Goal: Information Seeking & Learning: Learn about a topic

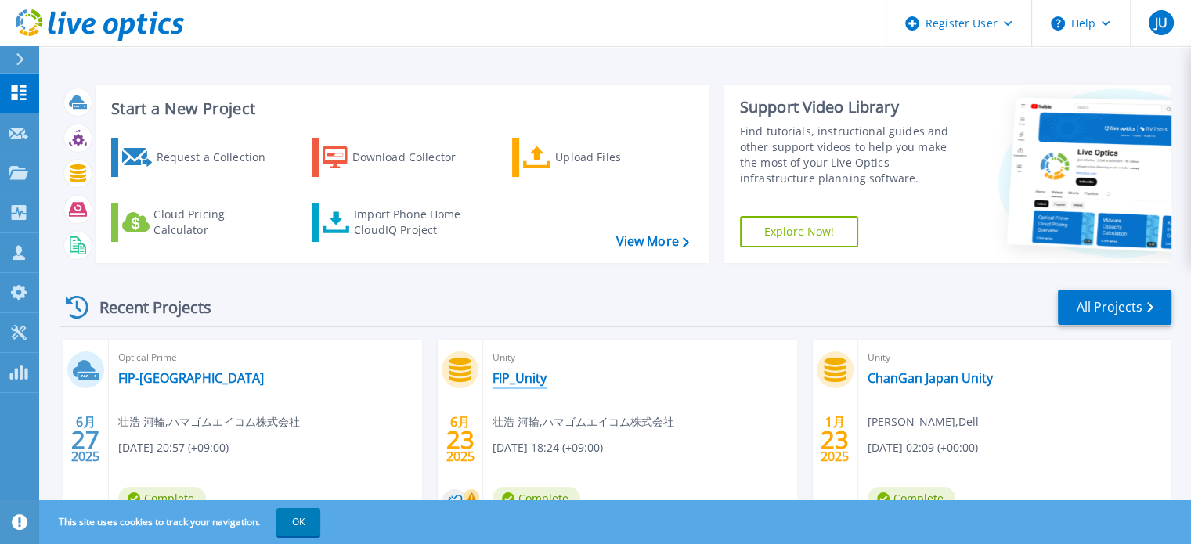
click at [532, 376] on link "FIP_Unity" at bounding box center [520, 379] width 54 height 16
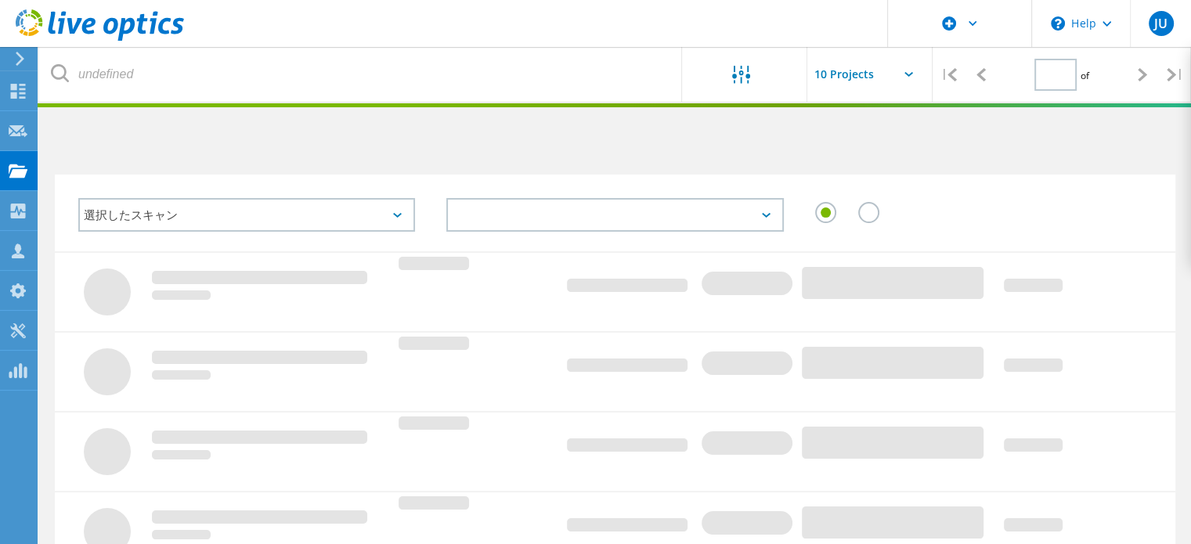
type input "1"
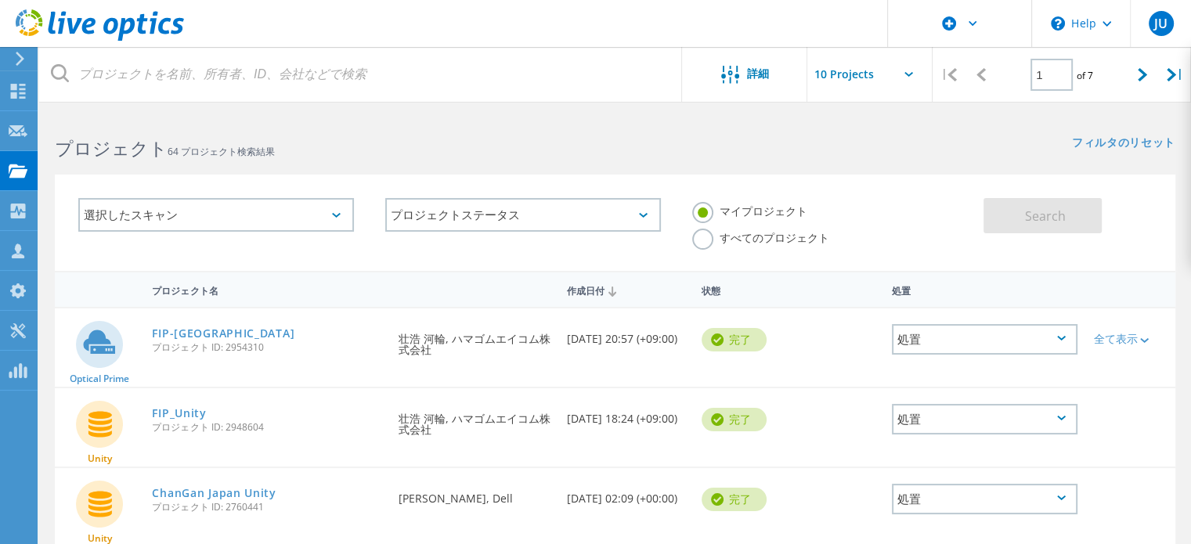
click at [705, 239] on label "すべてのプロジェクト" at bounding box center [760, 236] width 137 height 15
click at [0, 0] on input "すべてのプロジェクト" at bounding box center [0, 0] width 0 height 0
click at [316, 214] on div "選択したスキャン" at bounding box center [216, 215] width 276 height 34
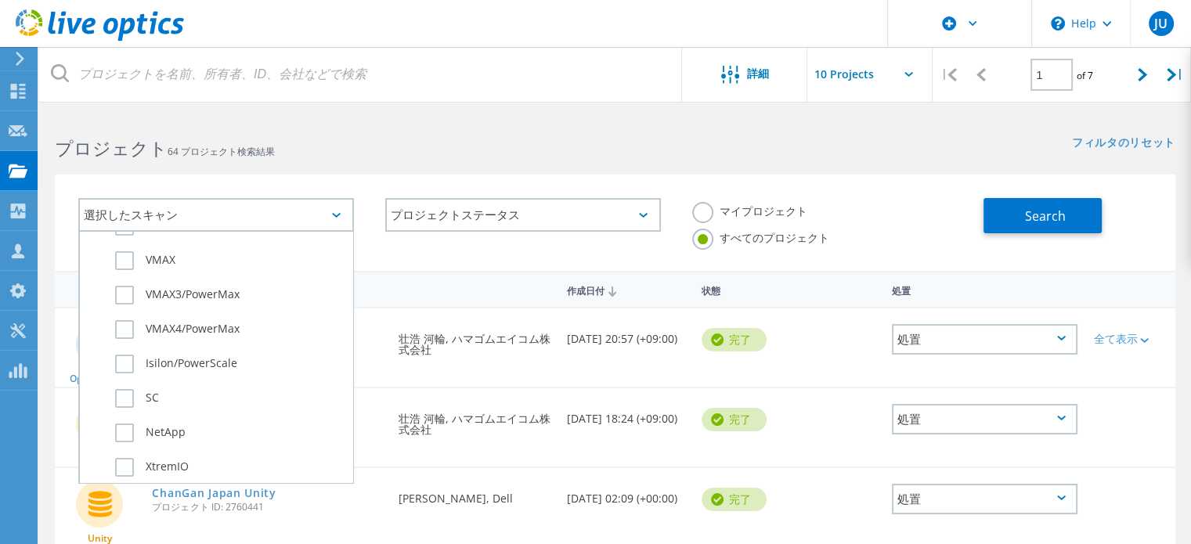
scroll to position [548, 0]
click at [122, 345] on label "NetApp" at bounding box center [230, 354] width 230 height 19
click at [0, 0] on input "NetApp" at bounding box center [0, 0] width 0 height 0
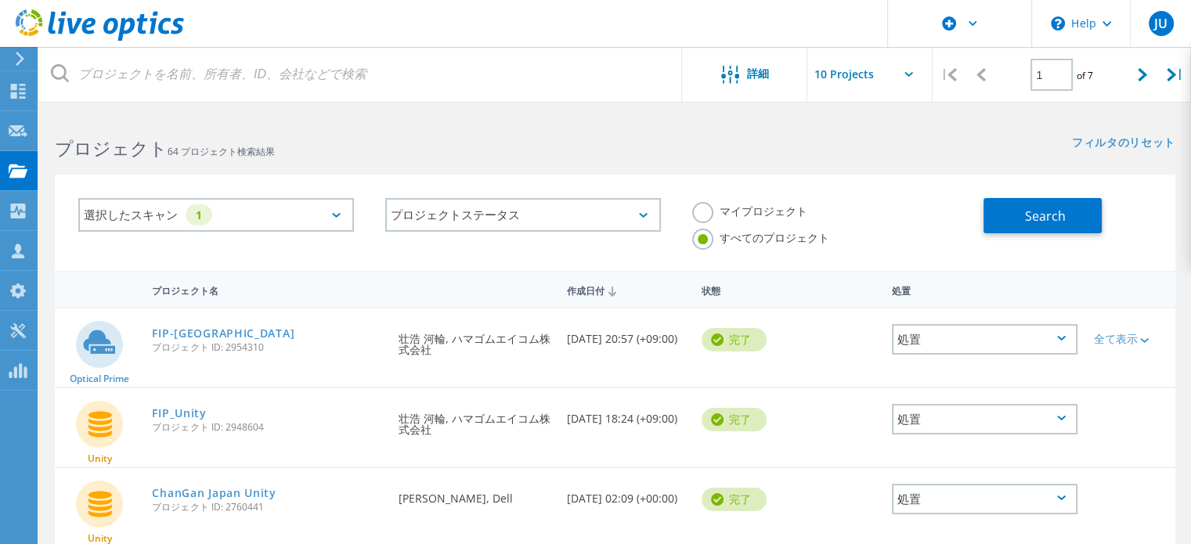
click at [501, 139] on h2 "プロジェクト 64 プロジェクト検索結果" at bounding box center [327, 149] width 544 height 26
click at [1031, 215] on span "Search" at bounding box center [1045, 216] width 41 height 17
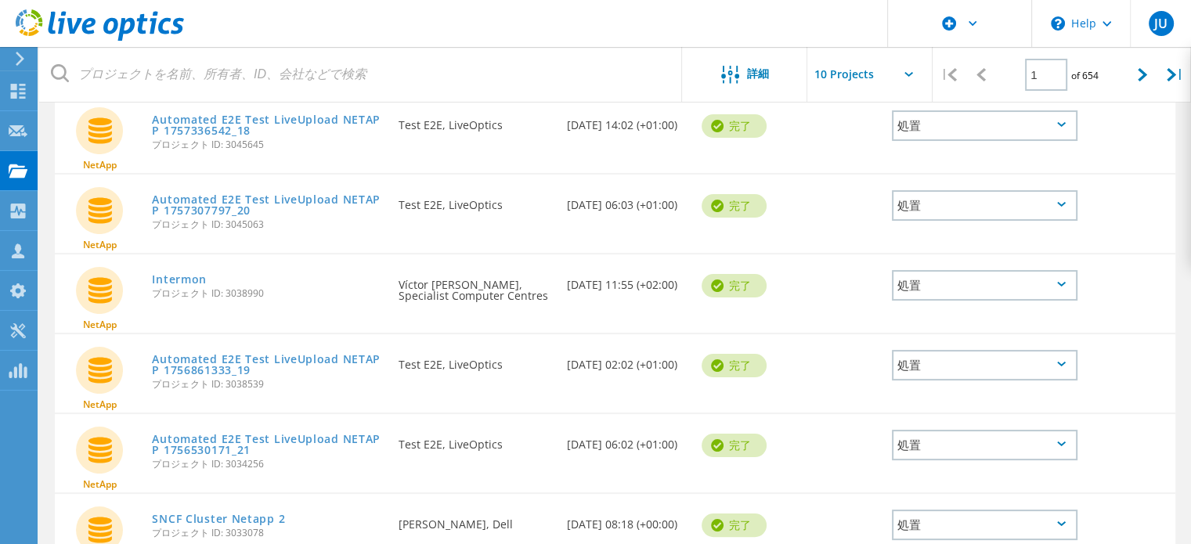
scroll to position [235, 0]
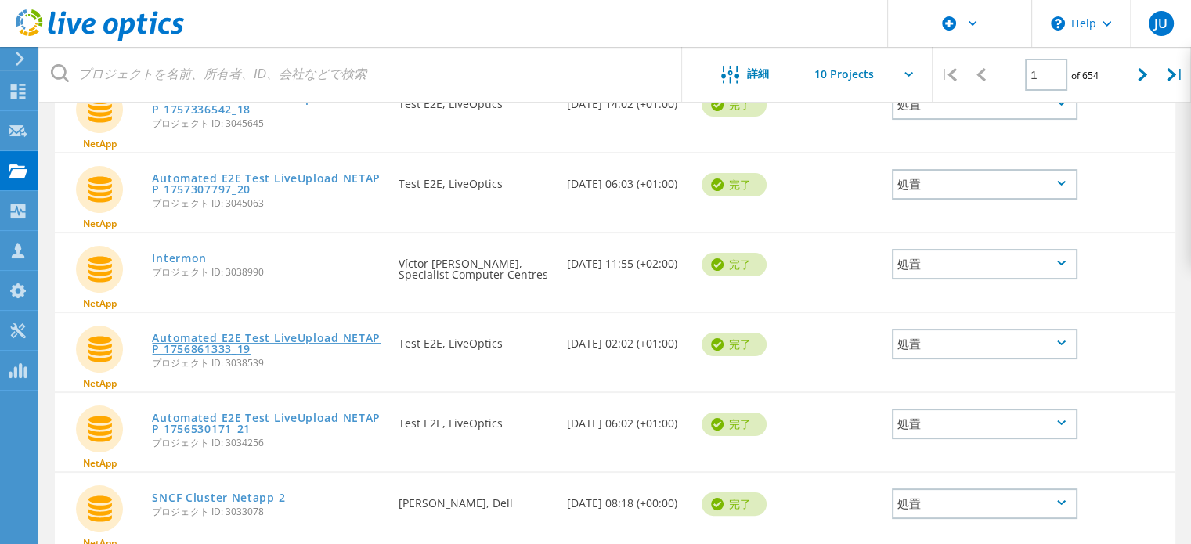
click at [302, 340] on link "Automated E2E Test LiveUpload NETAPP 1756861333_19" at bounding box center [267, 344] width 231 height 22
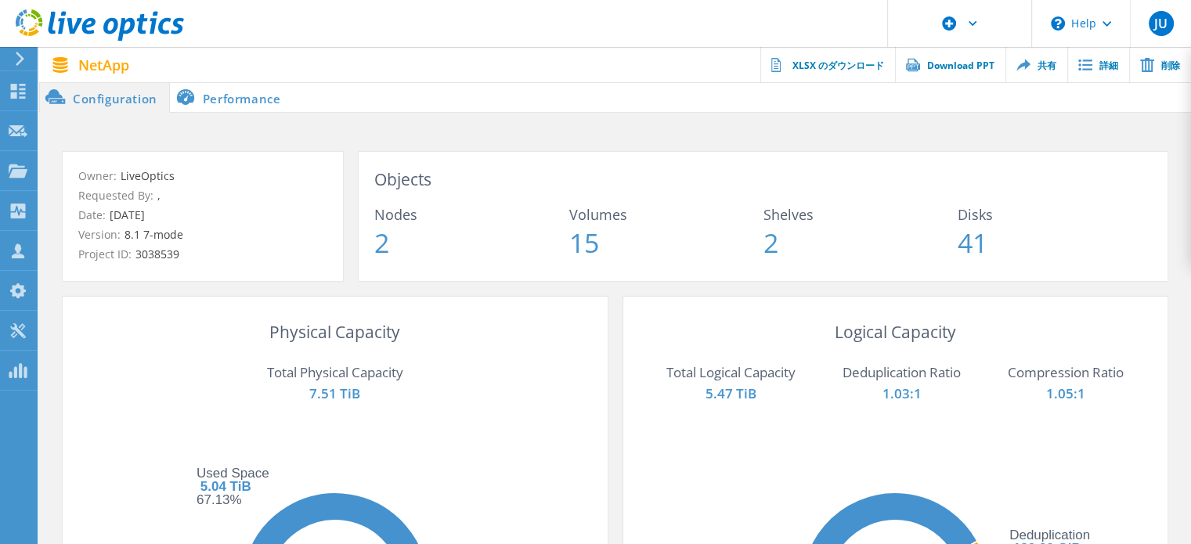
click at [259, 94] on li "Performance" at bounding box center [231, 96] width 123 height 31
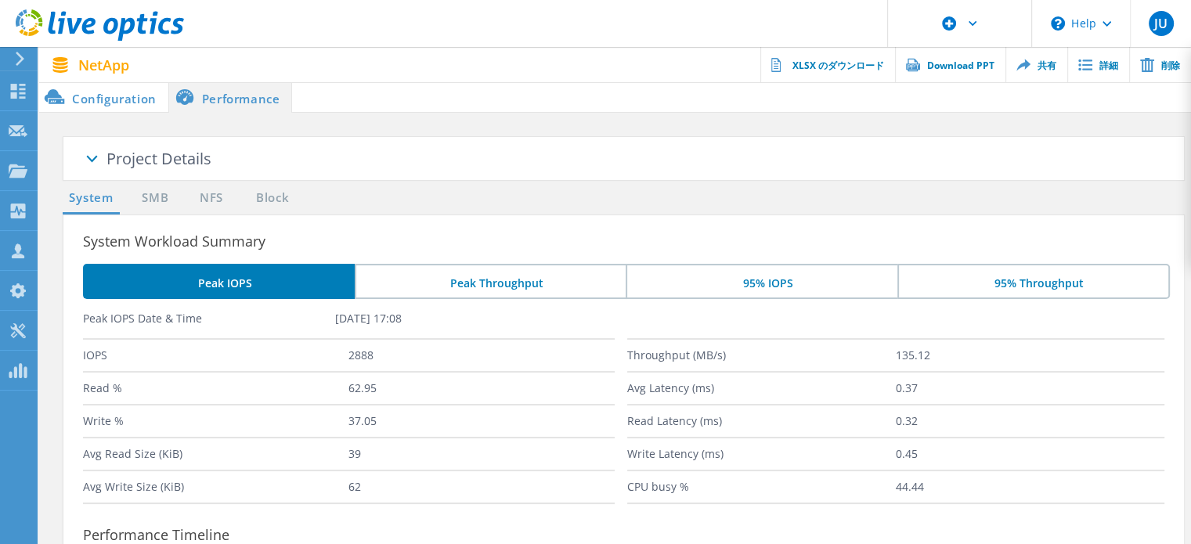
click at [131, 98] on li "Configuration" at bounding box center [103, 96] width 129 height 31
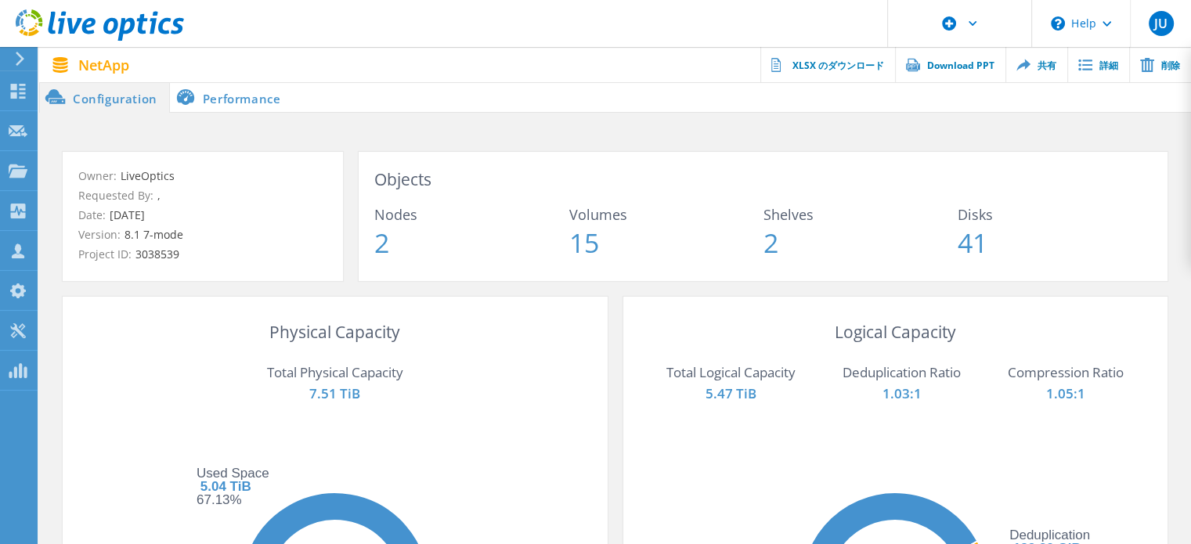
click at [266, 97] on li "Performance" at bounding box center [231, 96] width 123 height 31
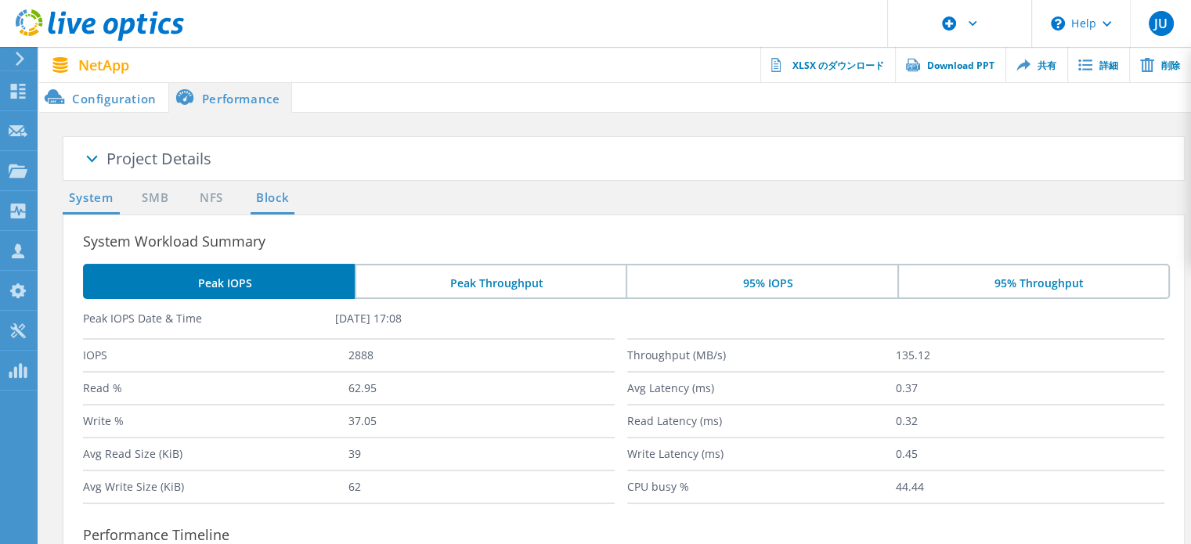
click at [270, 193] on link "Block" at bounding box center [272, 199] width 43 height 20
click at [1041, 283] on li "95% Throughput" at bounding box center [1034, 281] width 273 height 35
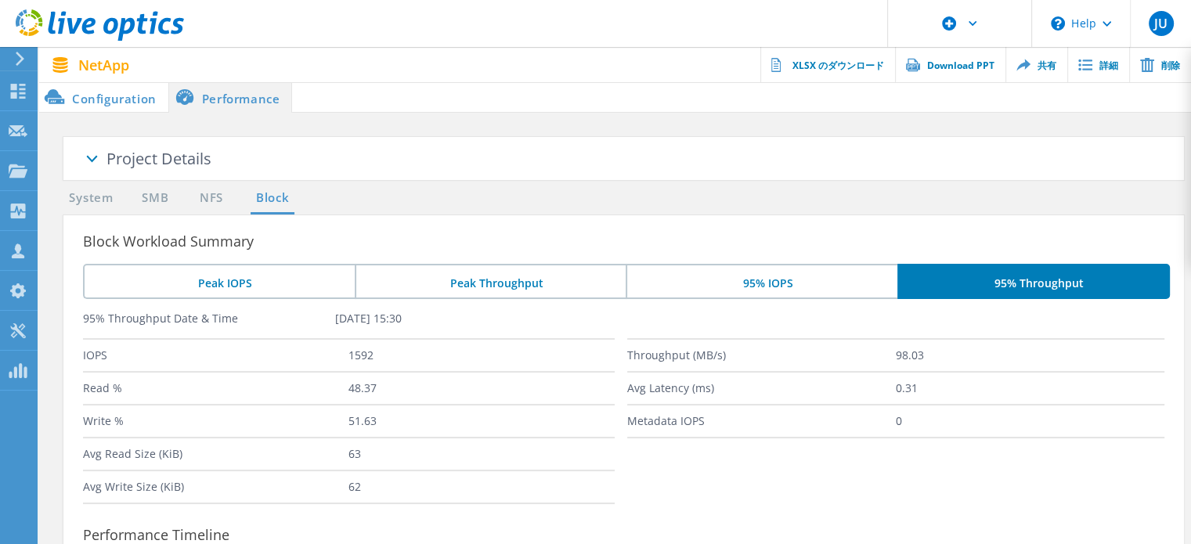
click at [291, 291] on li "Peak IOPS" at bounding box center [219, 281] width 272 height 35
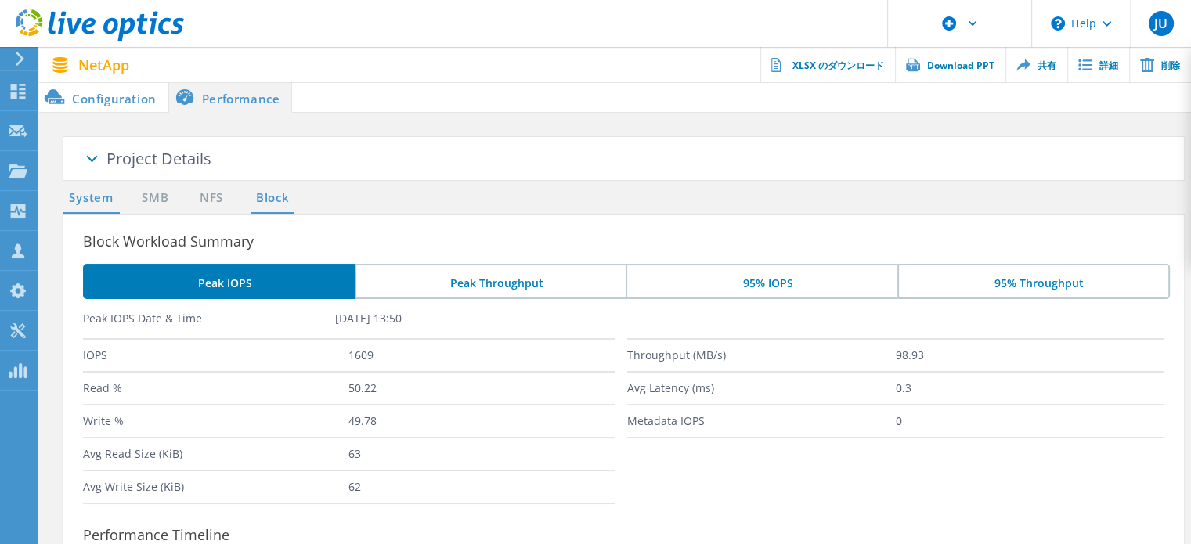
click at [89, 193] on link "System" at bounding box center [91, 199] width 57 height 20
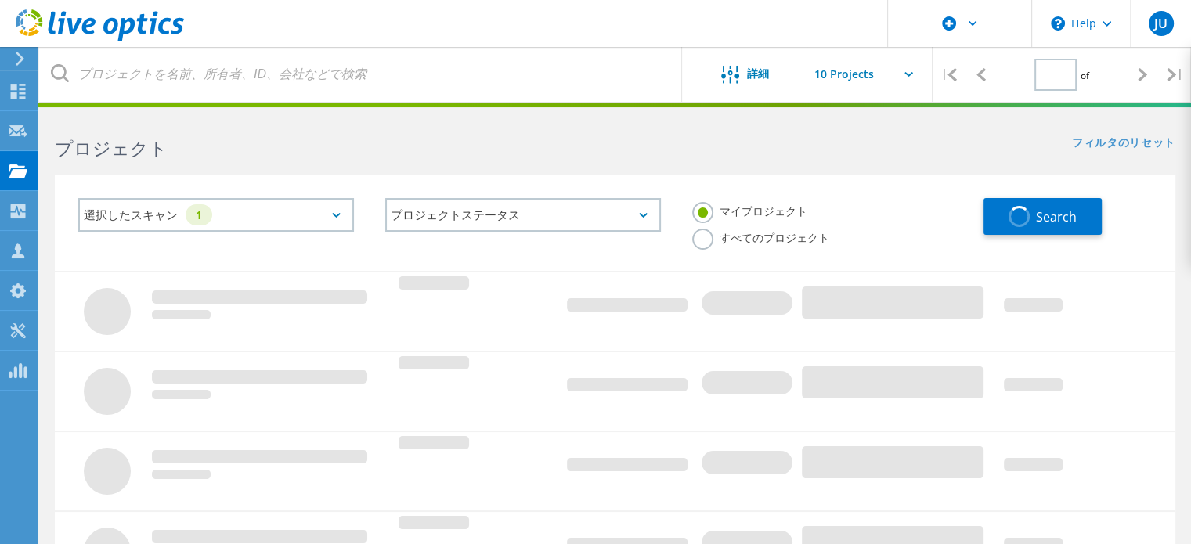
type input "1"
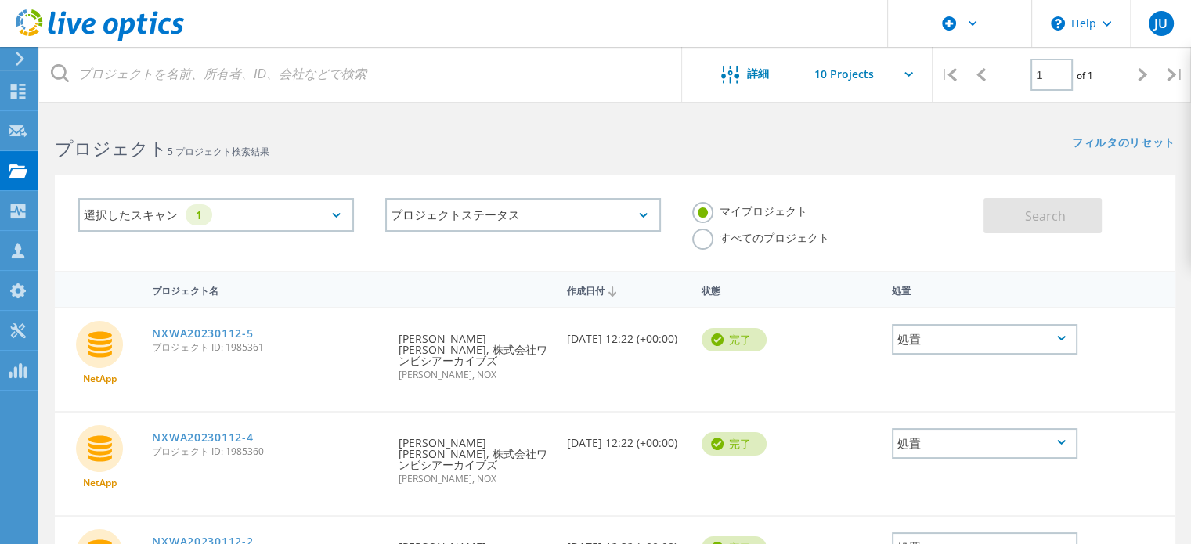
click at [701, 240] on label "すべてのプロジェクト" at bounding box center [760, 236] width 137 height 15
click at [0, 0] on input "すべてのプロジェクト" at bounding box center [0, 0] width 0 height 0
click at [707, 212] on label "マイプロジェクト" at bounding box center [749, 209] width 115 height 15
click at [0, 0] on input "マイプロジェクト" at bounding box center [0, 0] width 0 height 0
click at [221, 328] on link "NXWA20230112-5" at bounding box center [202, 333] width 101 height 11
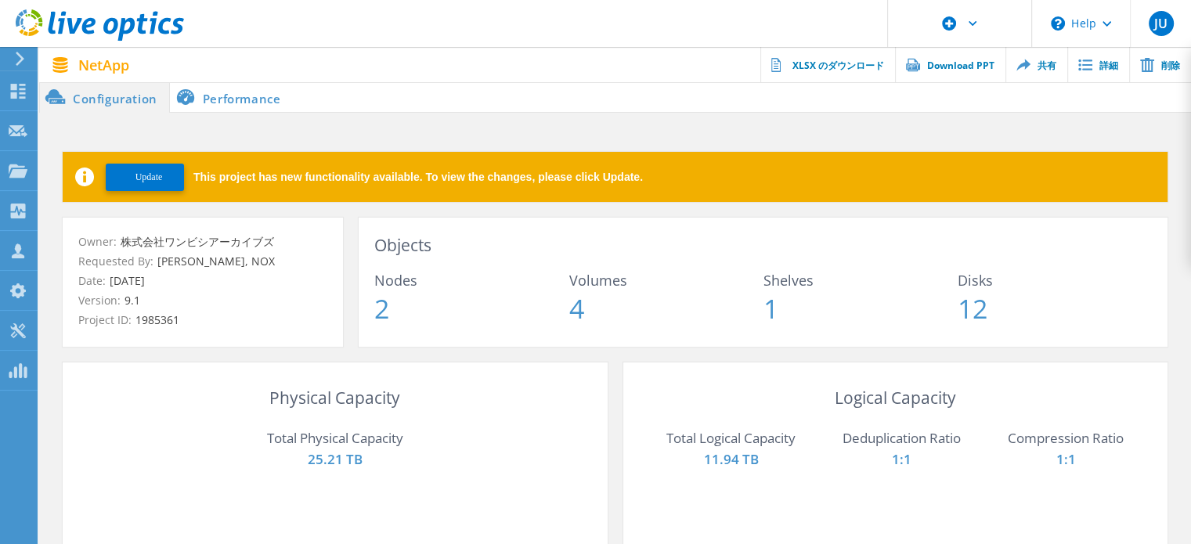
click at [163, 175] on span "Update" at bounding box center [149, 178] width 27 height 12
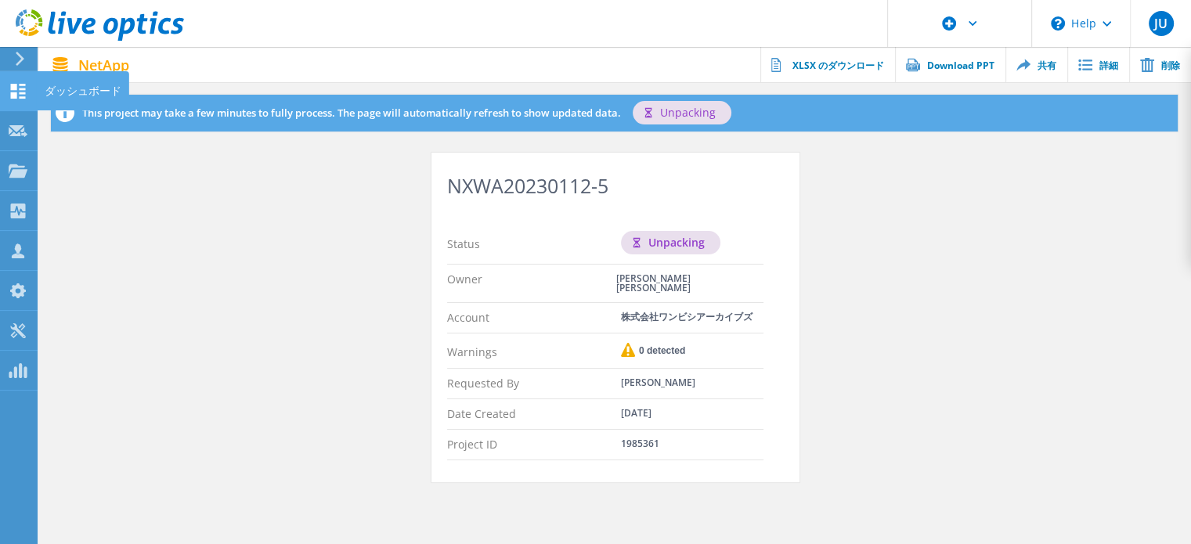
click at [17, 90] on icon at bounding box center [18, 91] width 19 height 15
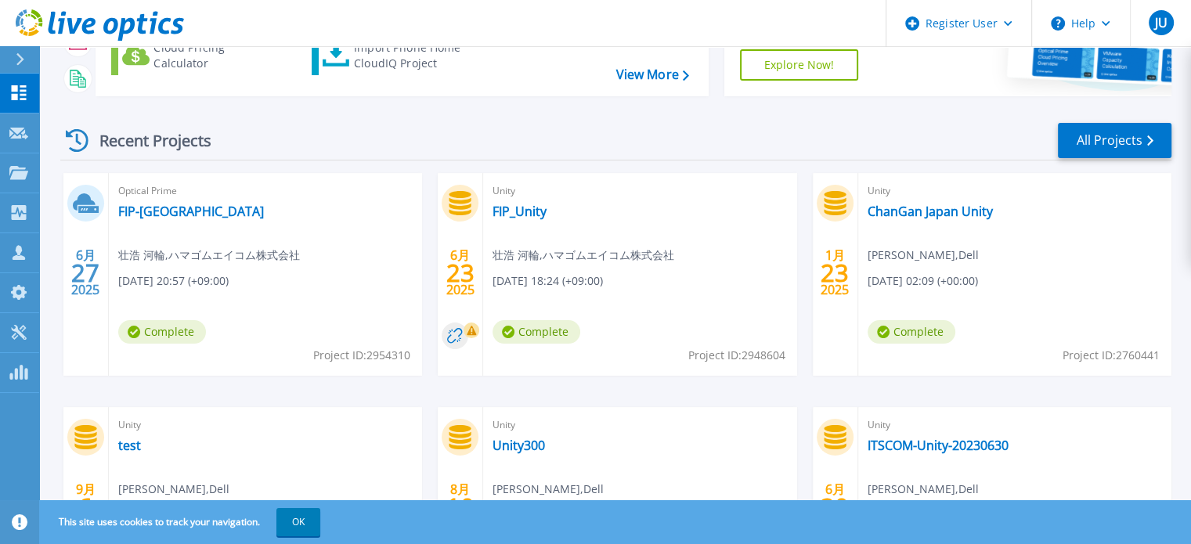
scroll to position [166, 0]
click at [1126, 144] on link "All Projects" at bounding box center [1115, 141] width 114 height 35
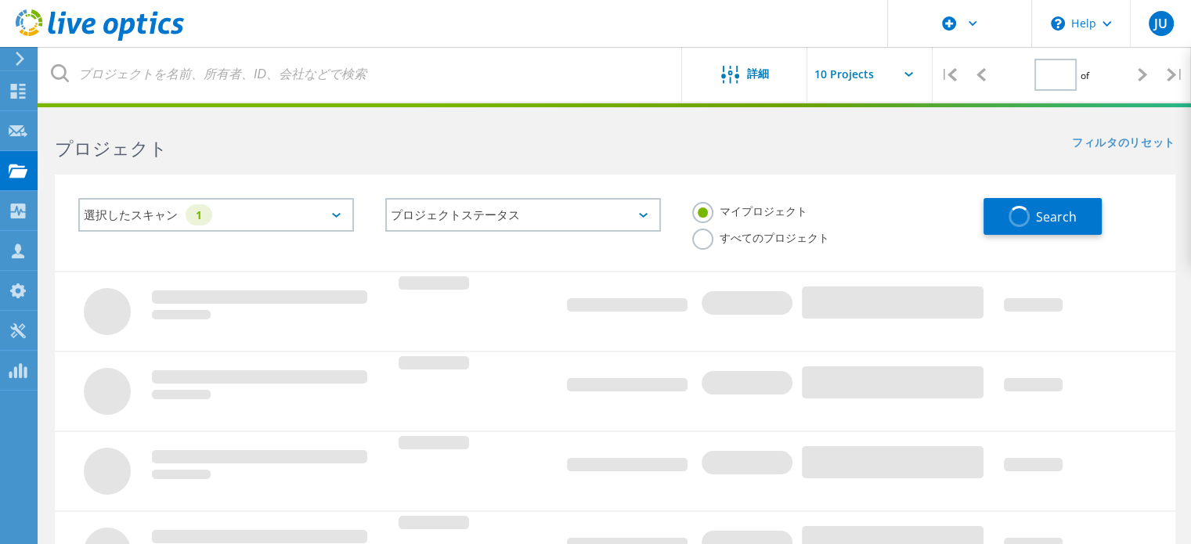
type input "1"
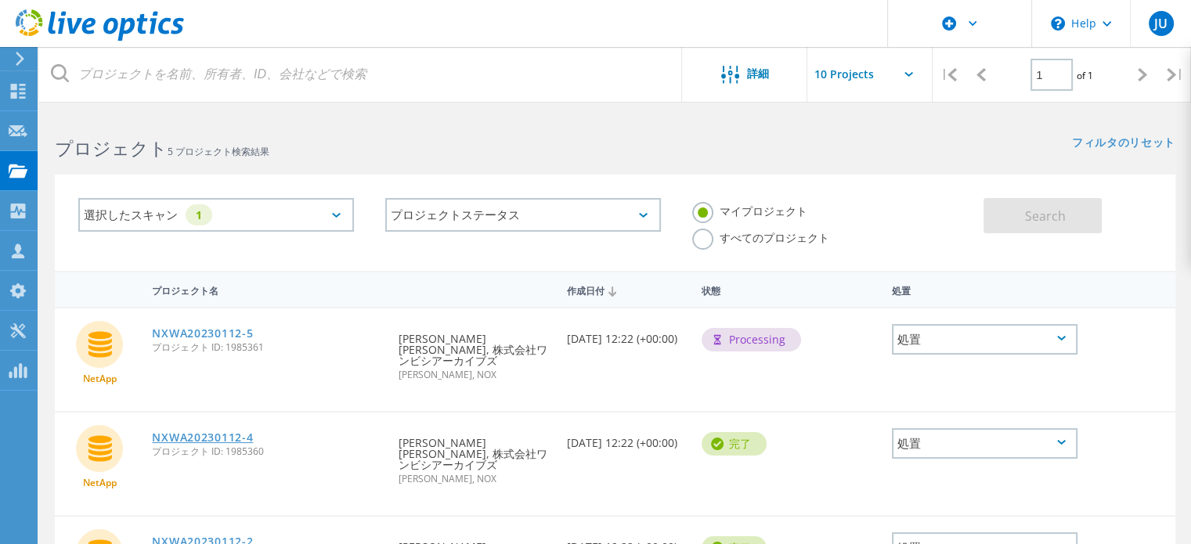
click at [204, 432] on link "NXWA20230112-4" at bounding box center [202, 437] width 101 height 11
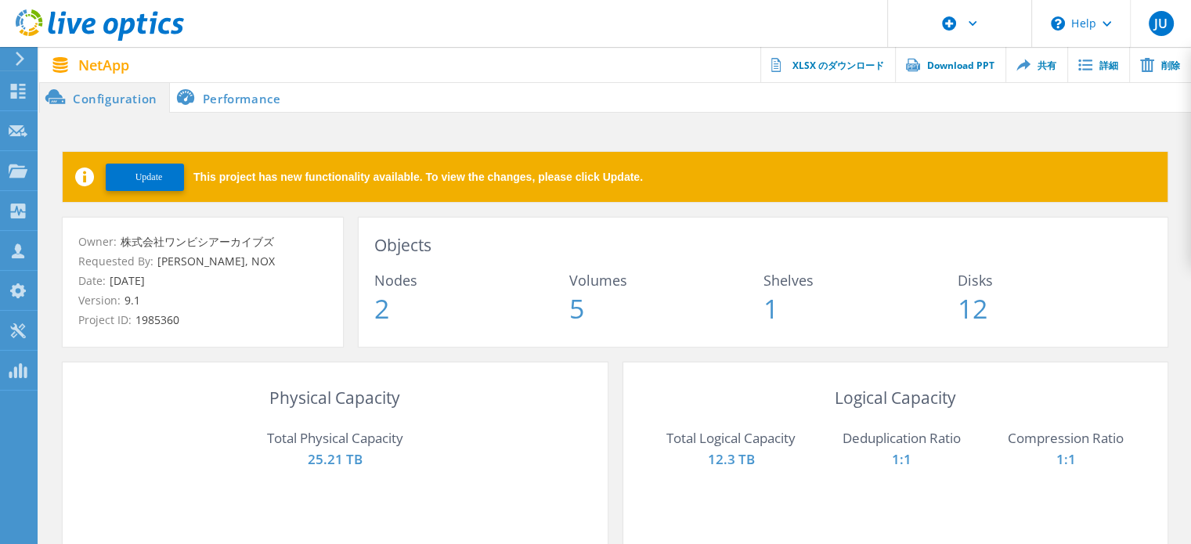
click at [141, 179] on span "Update" at bounding box center [149, 178] width 27 height 12
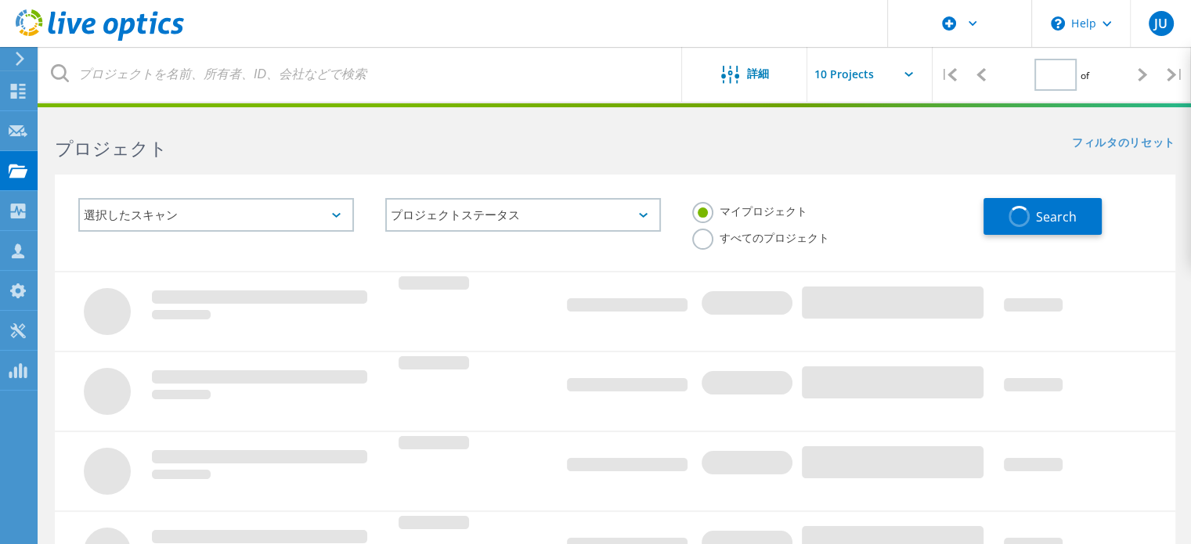
type input "1"
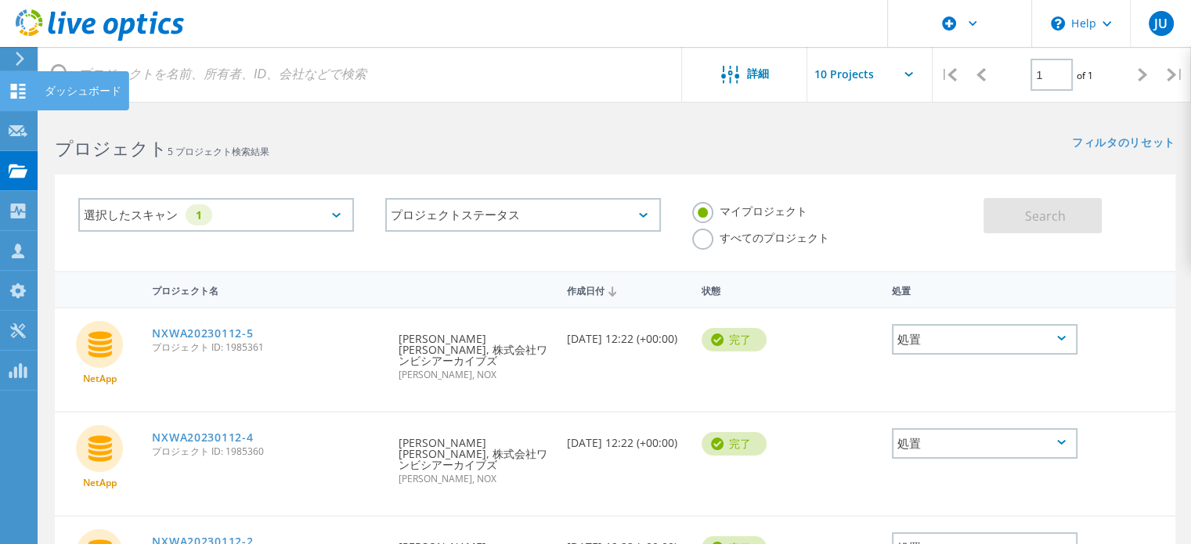
click at [15, 89] on icon at bounding box center [18, 91] width 19 height 15
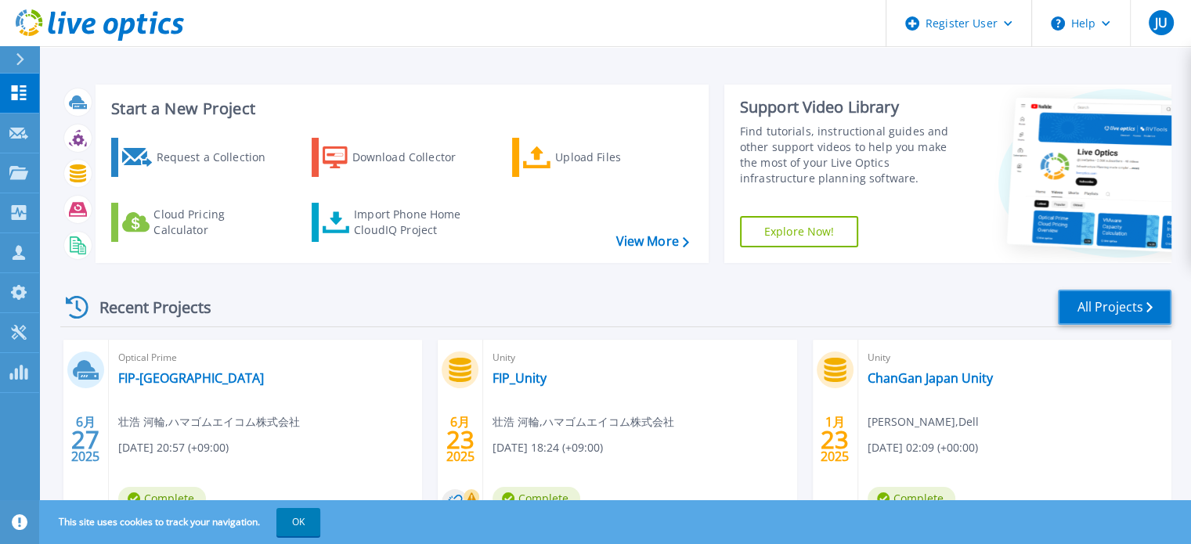
click at [1094, 316] on link "All Projects" at bounding box center [1115, 307] width 114 height 35
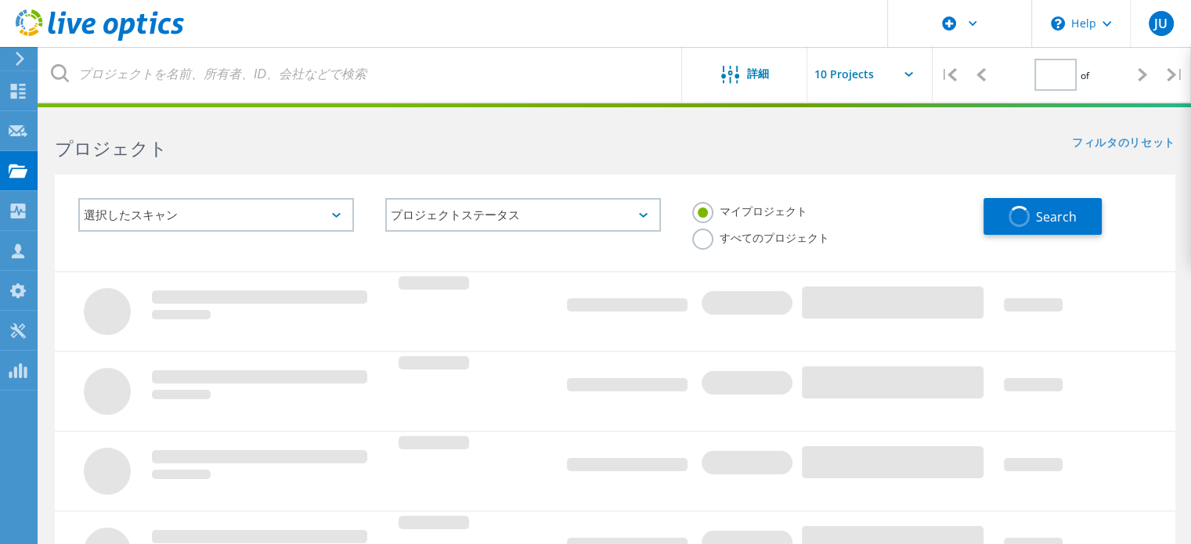
type input "1"
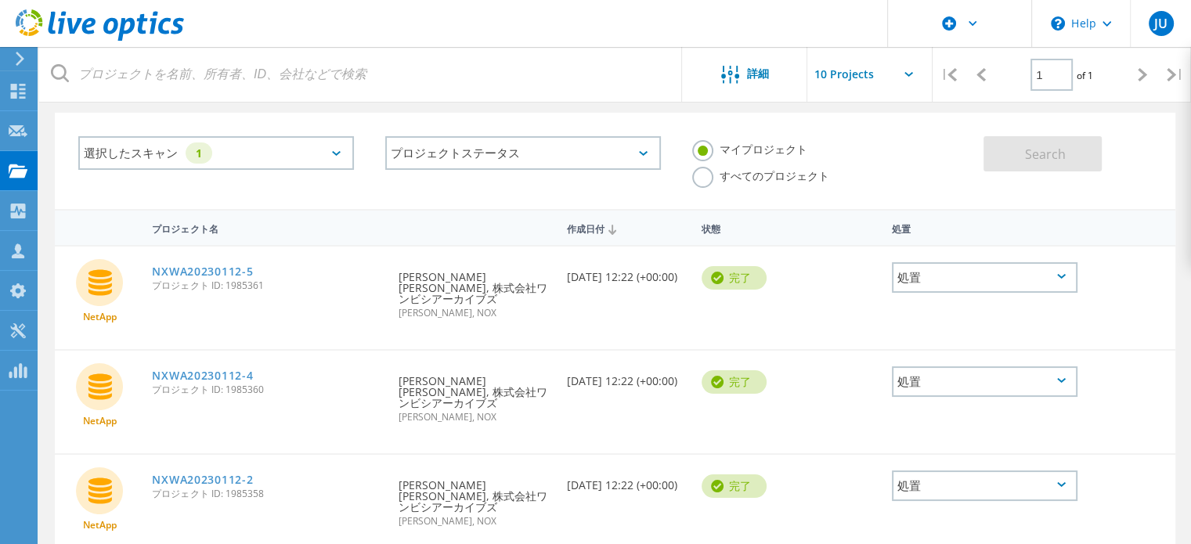
scroll to position [55, 0]
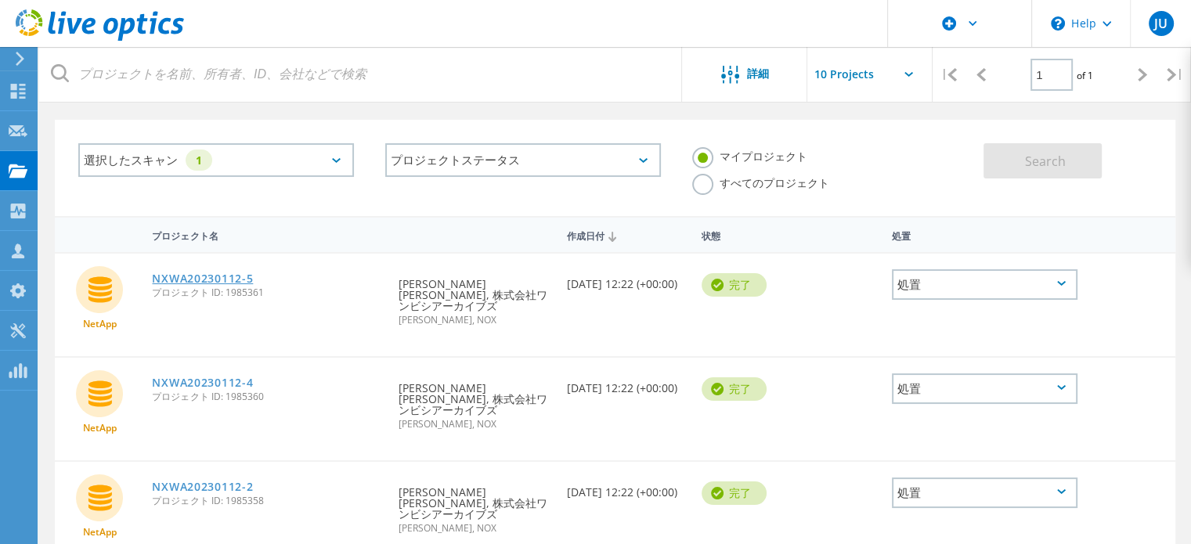
click at [227, 273] on link "NXWA20230112-5" at bounding box center [202, 278] width 101 height 11
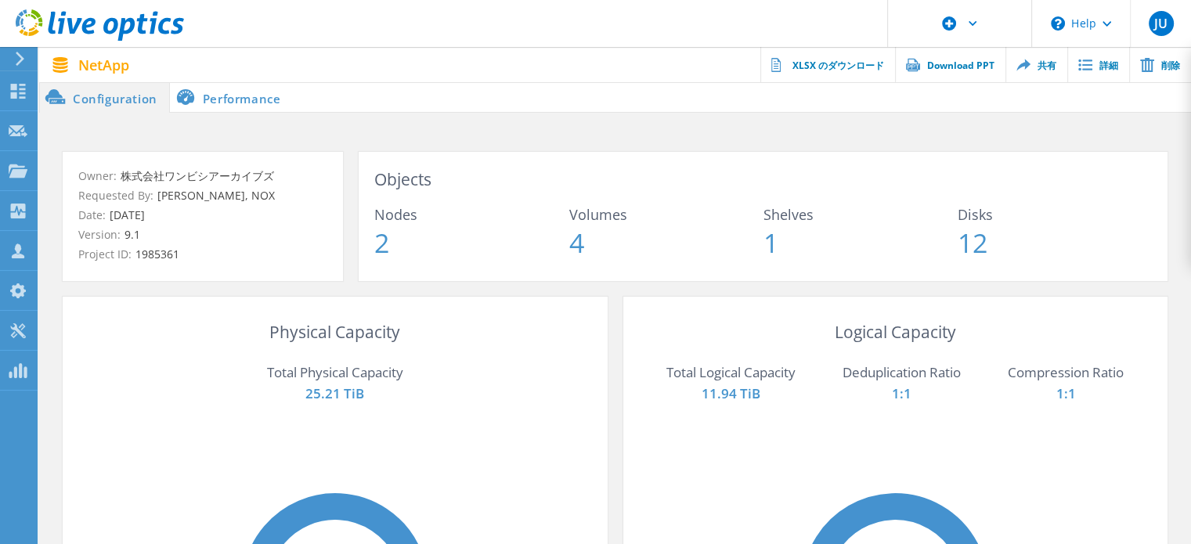
click at [260, 102] on li "Performance" at bounding box center [231, 96] width 123 height 31
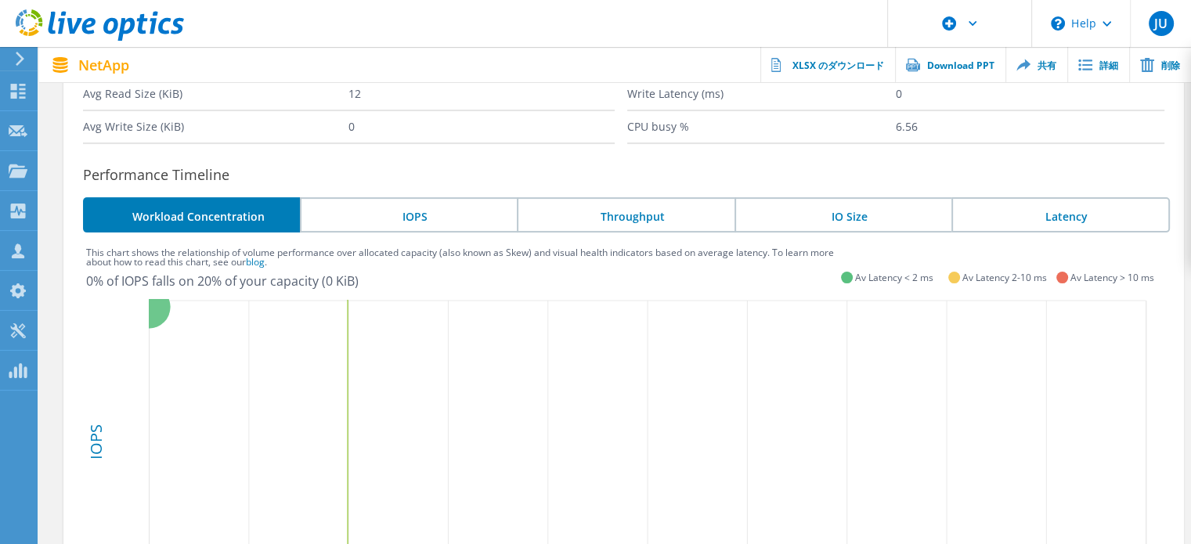
scroll to position [310, 0]
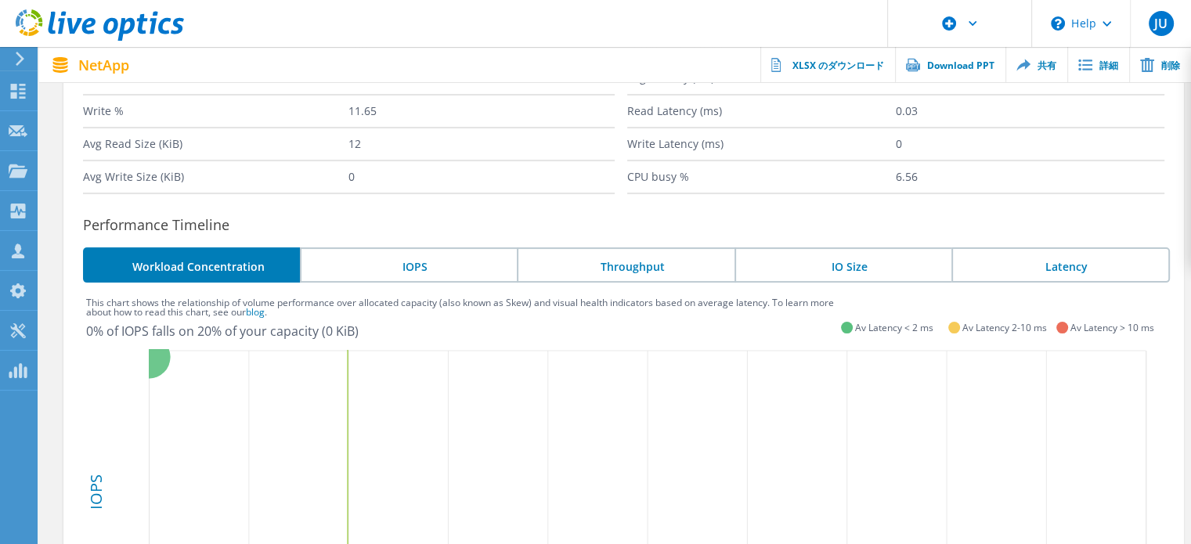
click at [421, 267] on li "IOPS" at bounding box center [408, 265] width 217 height 35
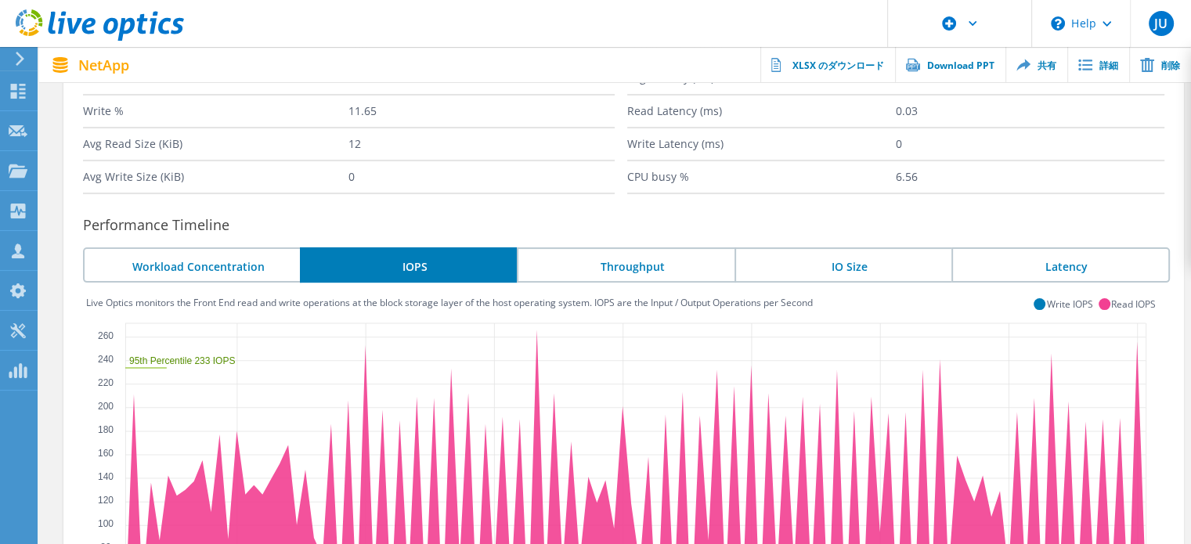
click at [585, 266] on li "Throughput" at bounding box center [625, 265] width 217 height 35
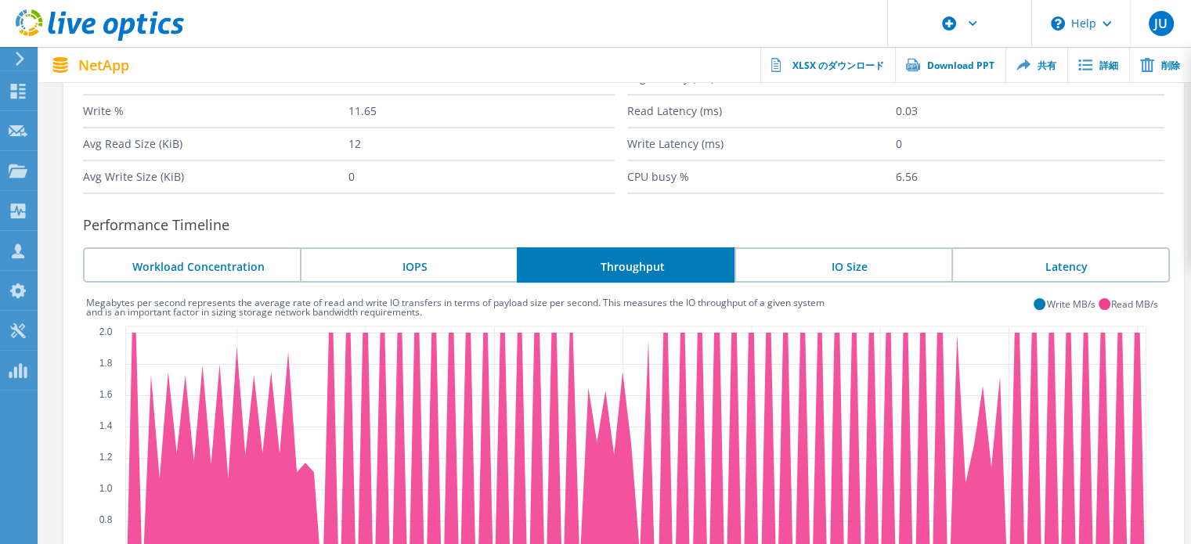
click at [818, 272] on li "IO Size" at bounding box center [843, 265] width 217 height 35
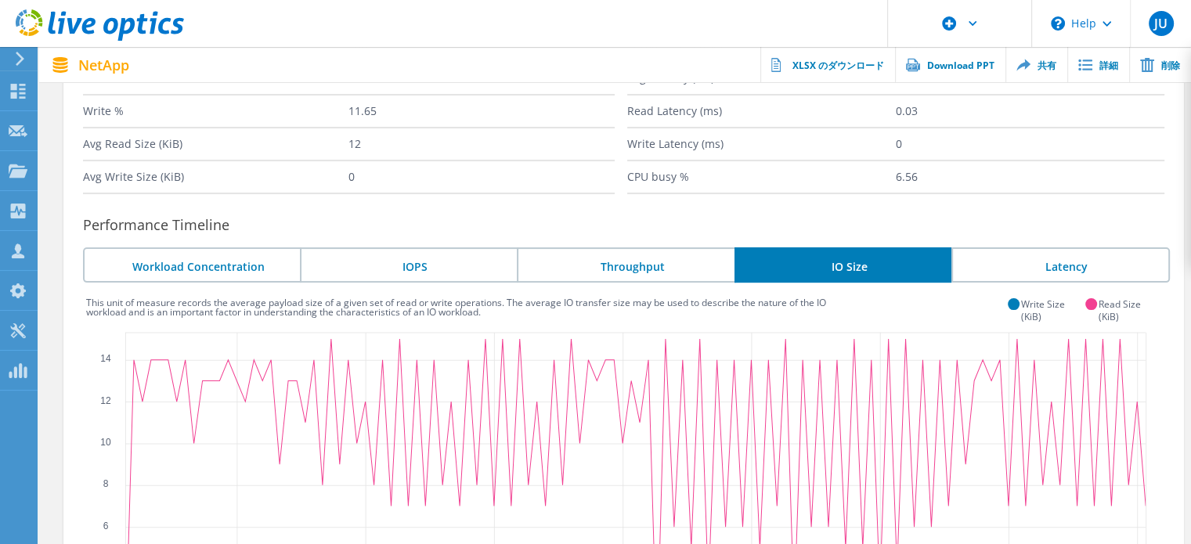
click at [1068, 269] on li "Latency" at bounding box center [1061, 265] width 219 height 35
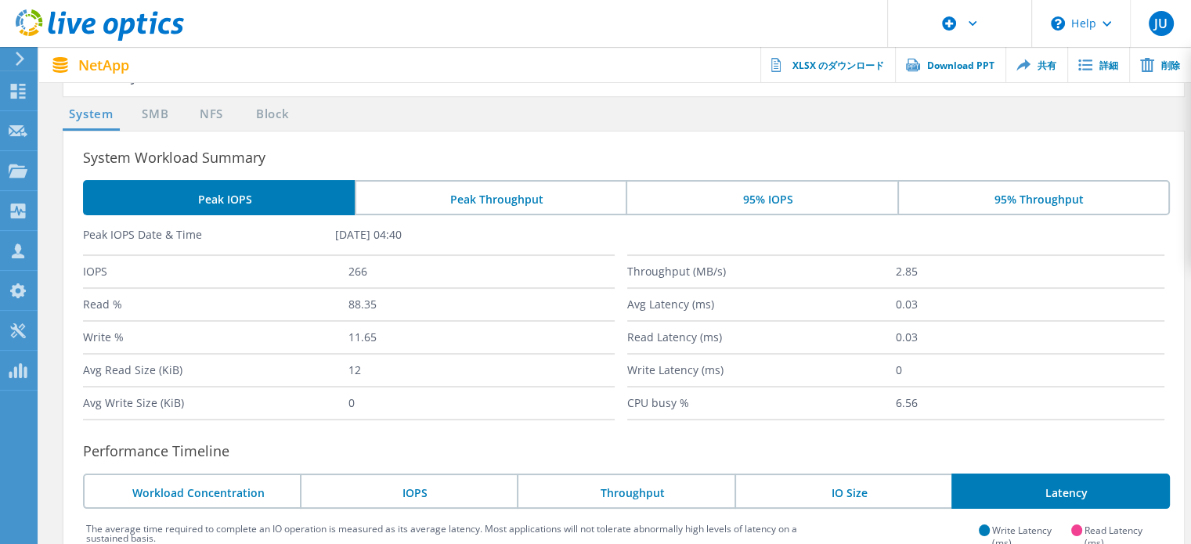
scroll to position [75, 0]
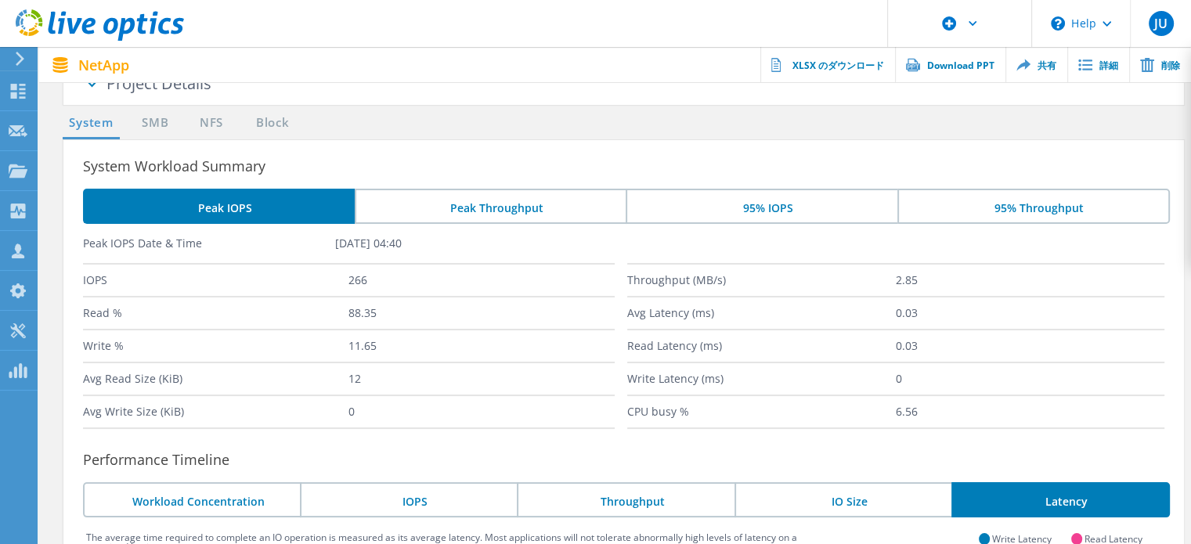
click at [1050, 198] on li "95% Throughput" at bounding box center [1034, 206] width 273 height 35
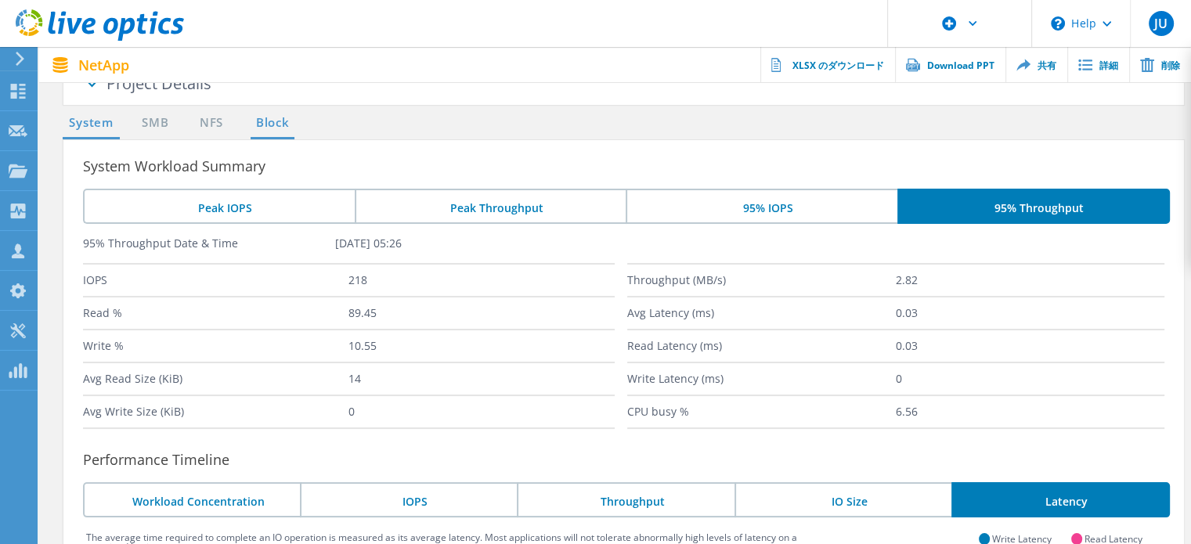
click at [268, 126] on link "Block" at bounding box center [272, 124] width 43 height 20
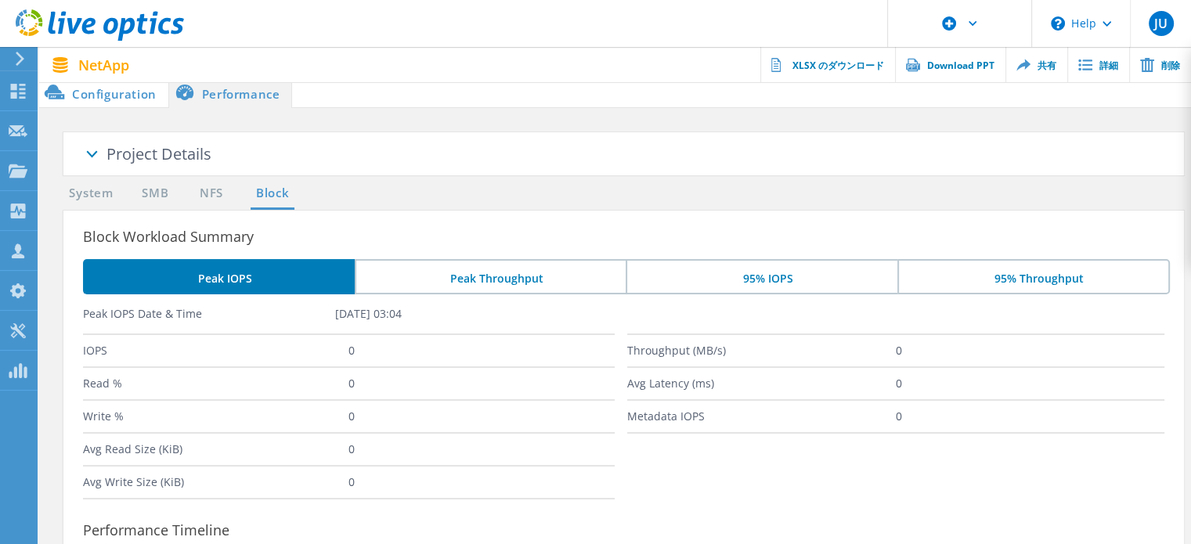
scroll to position [0, 0]
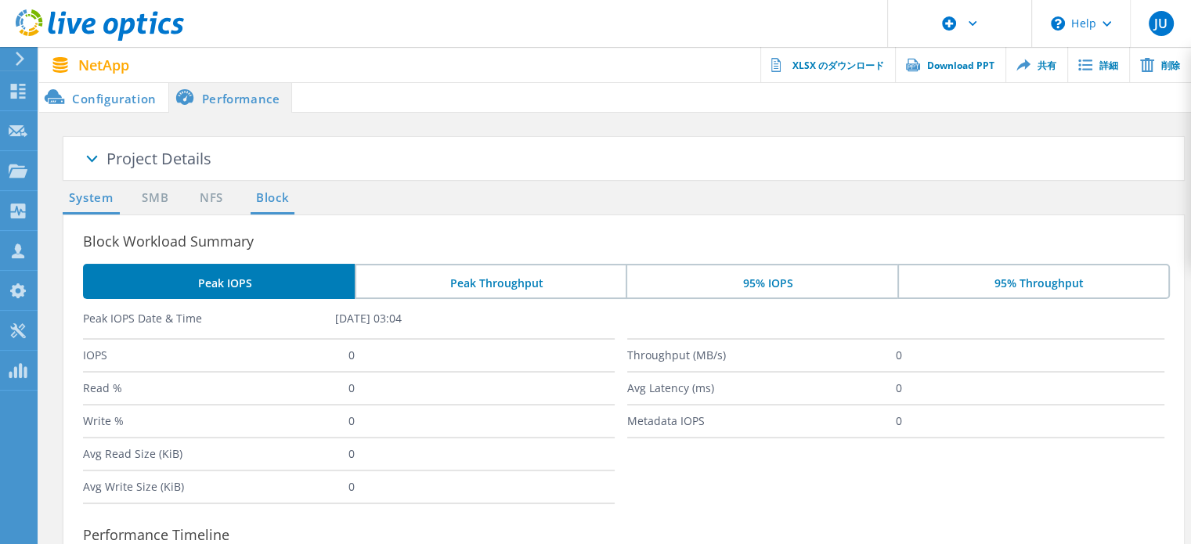
click at [83, 201] on link "System" at bounding box center [91, 199] width 57 height 20
click at [110, 96] on li "Configuration" at bounding box center [103, 96] width 129 height 31
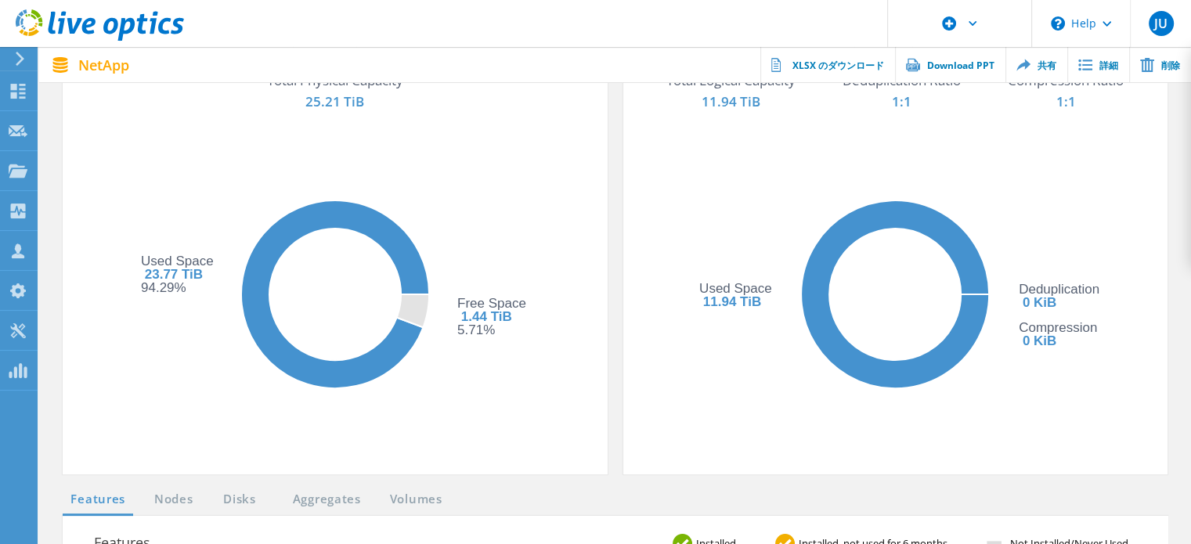
scroll to position [157, 0]
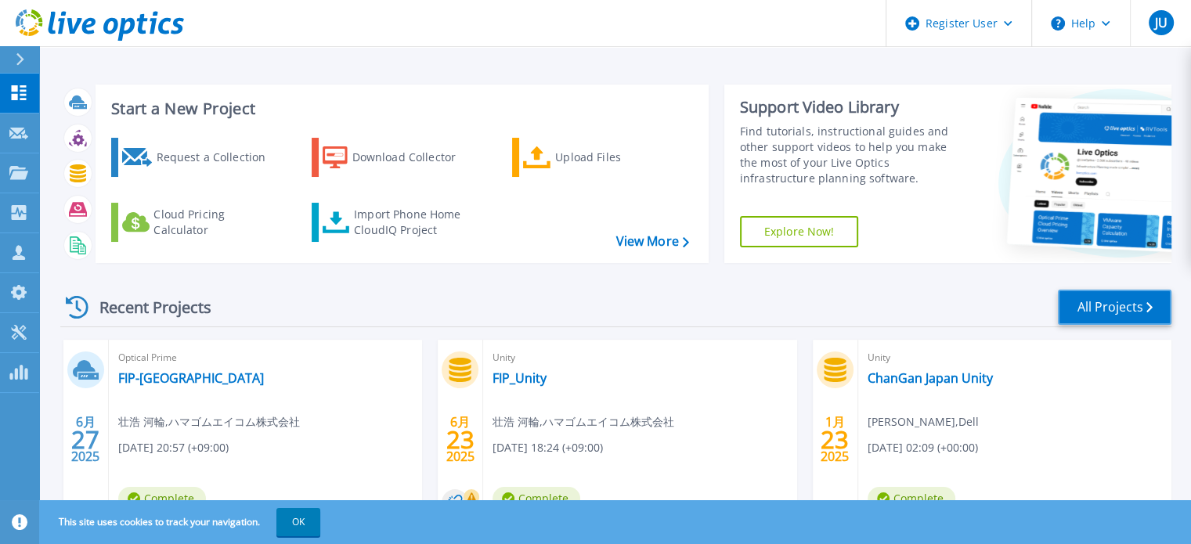
click at [1111, 304] on link "All Projects" at bounding box center [1115, 307] width 114 height 35
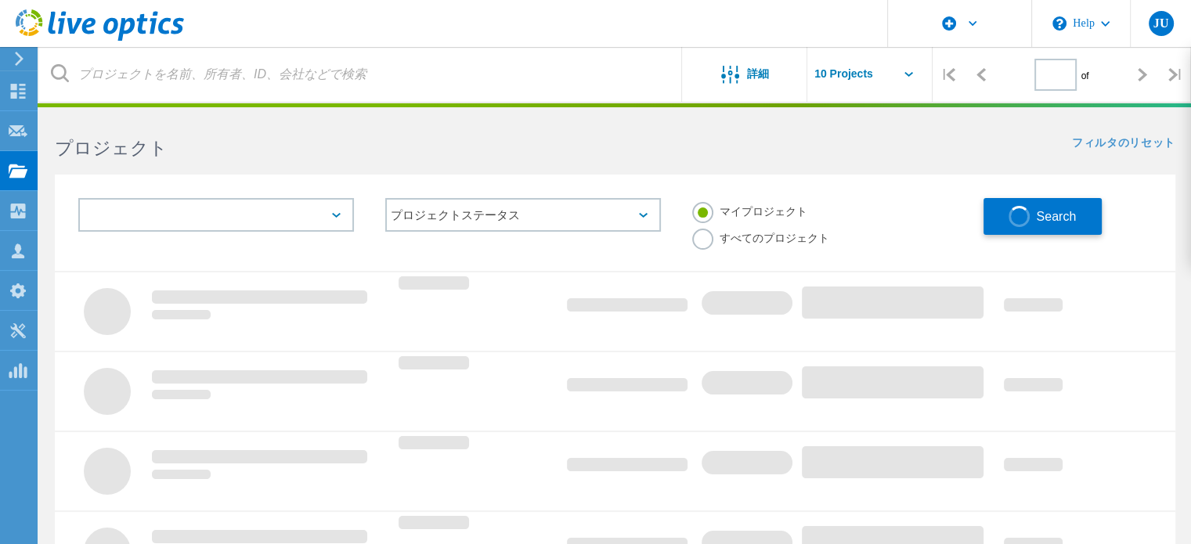
type input "1"
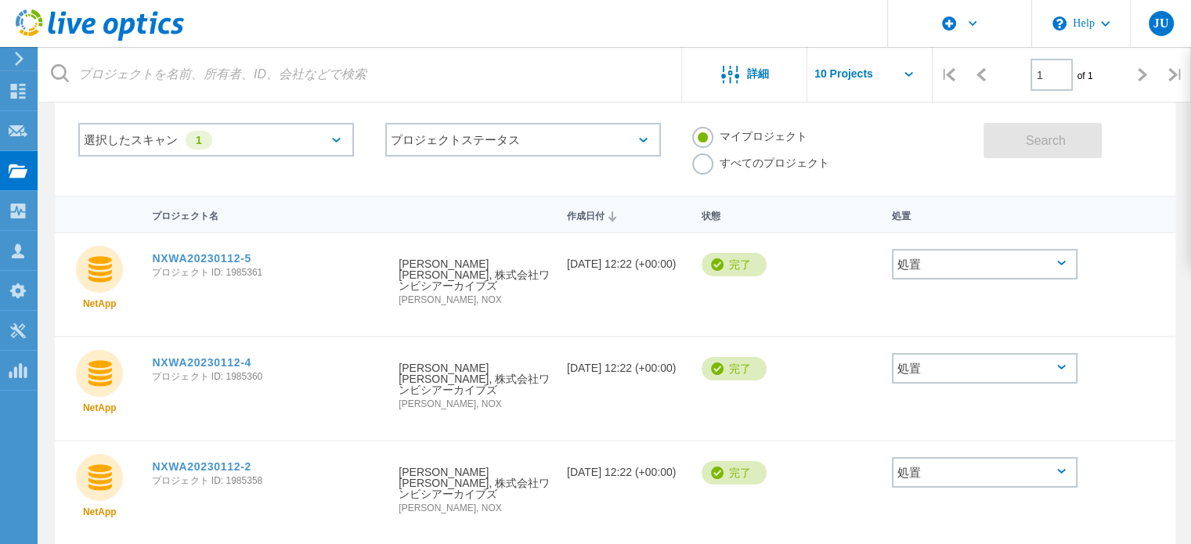
scroll to position [157, 0]
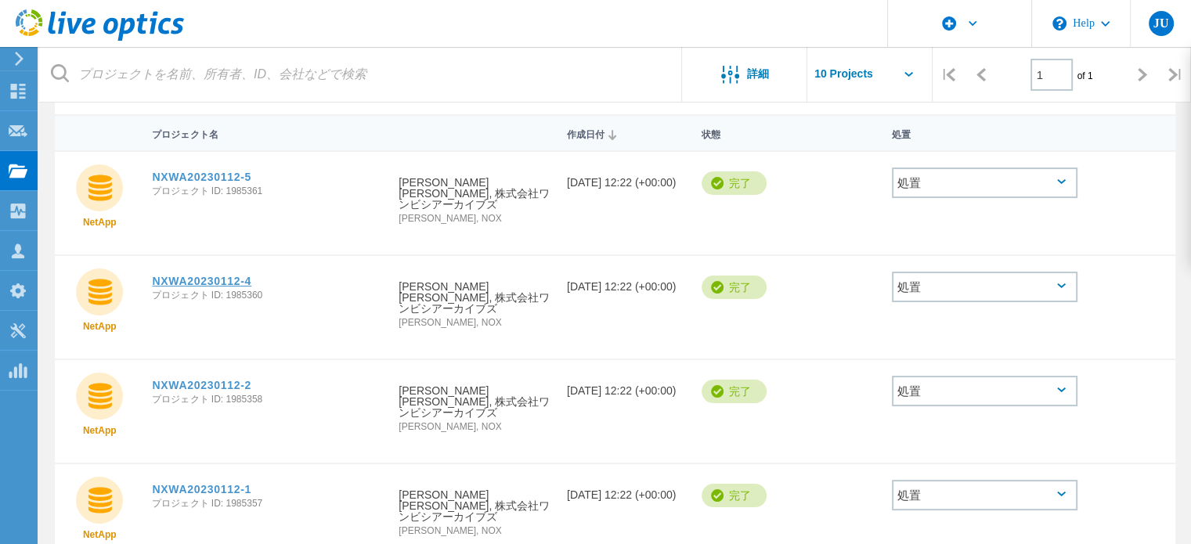
click at [233, 276] on link "NXWA20230112-4" at bounding box center [201, 281] width 99 height 11
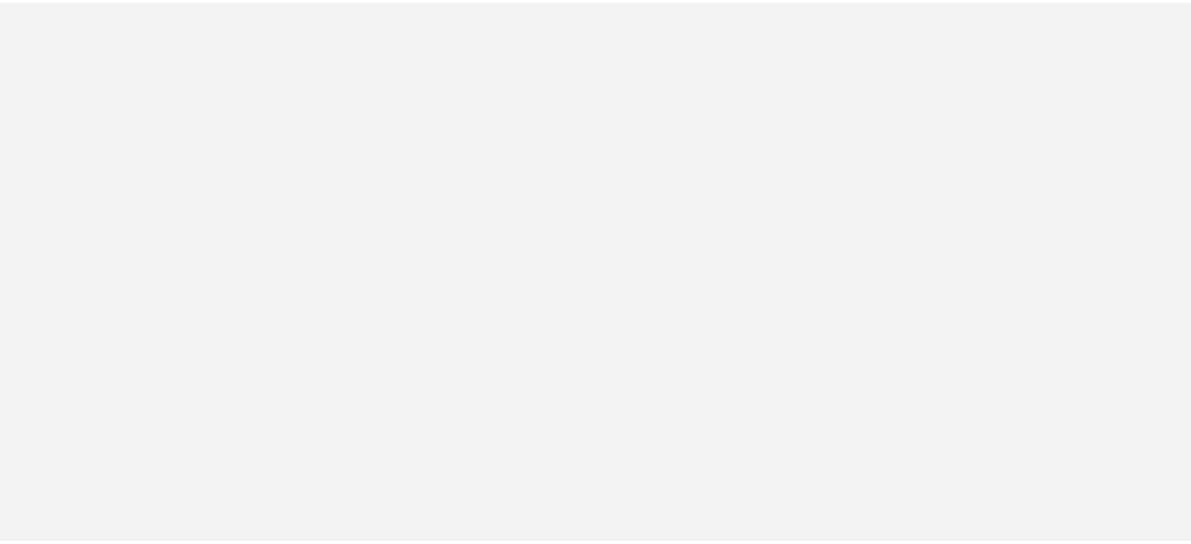
scroll to position [157, 0]
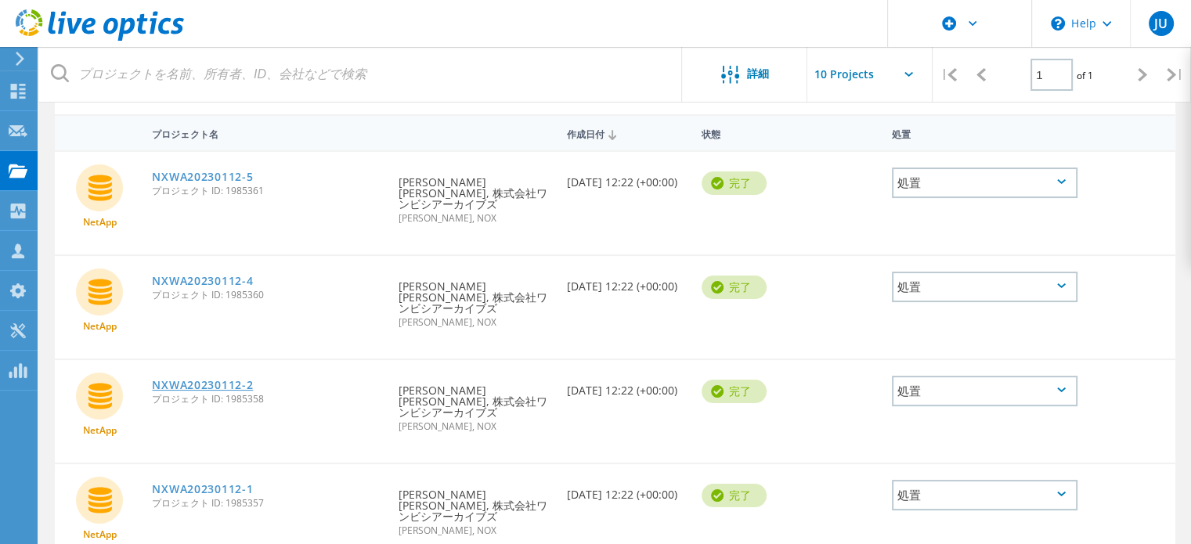
click at [198, 380] on link "NXWA20230112-2" at bounding box center [202, 385] width 101 height 11
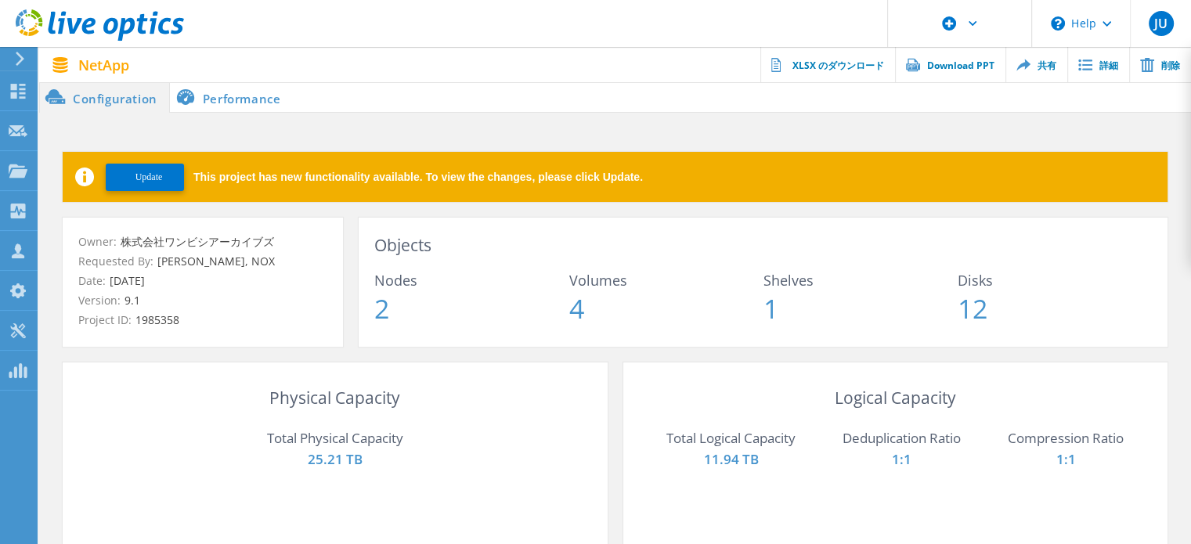
click at [153, 179] on span "Update" at bounding box center [149, 178] width 27 height 12
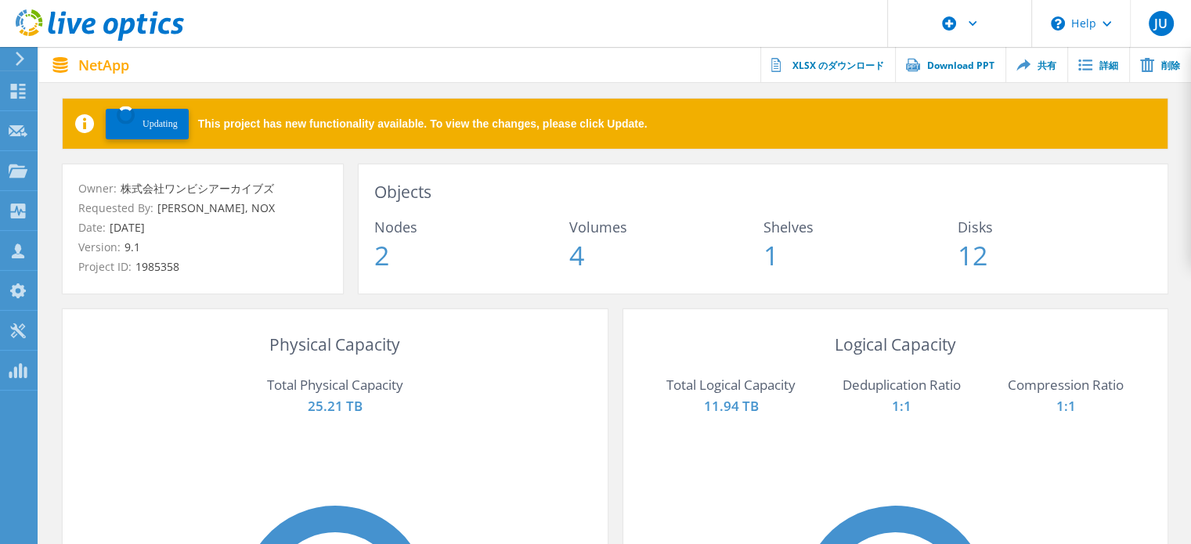
scroll to position [78, 0]
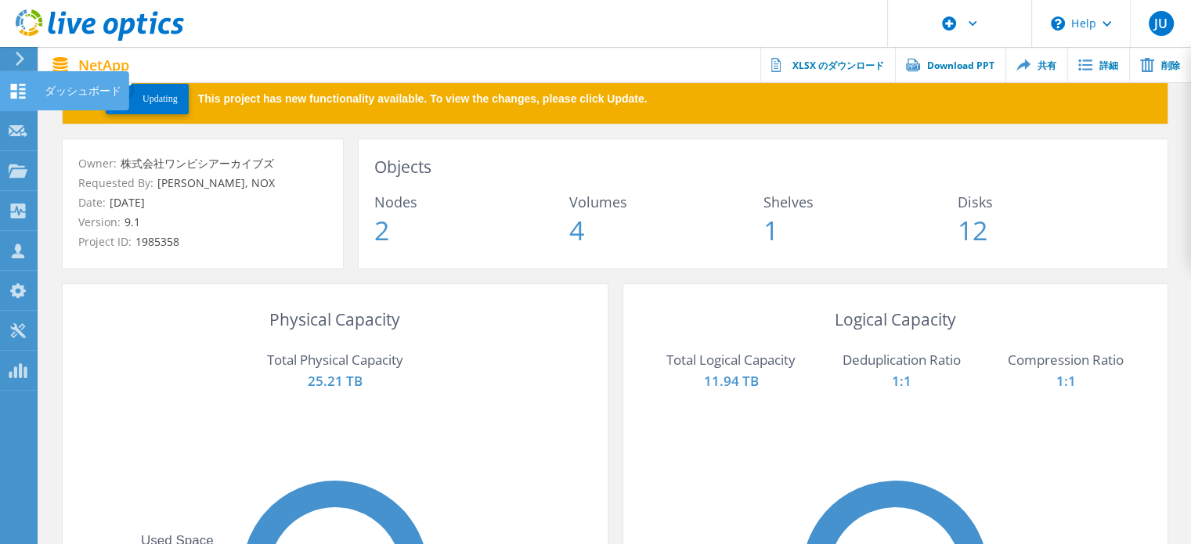
click at [16, 96] on use at bounding box center [18, 91] width 15 height 15
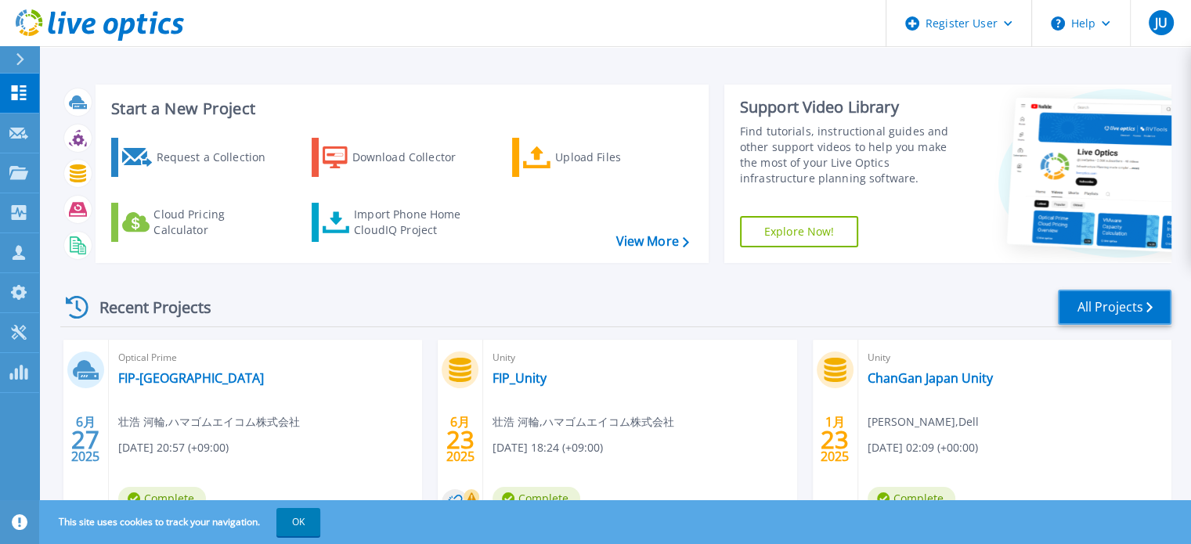
click at [1091, 299] on link "All Projects" at bounding box center [1115, 307] width 114 height 35
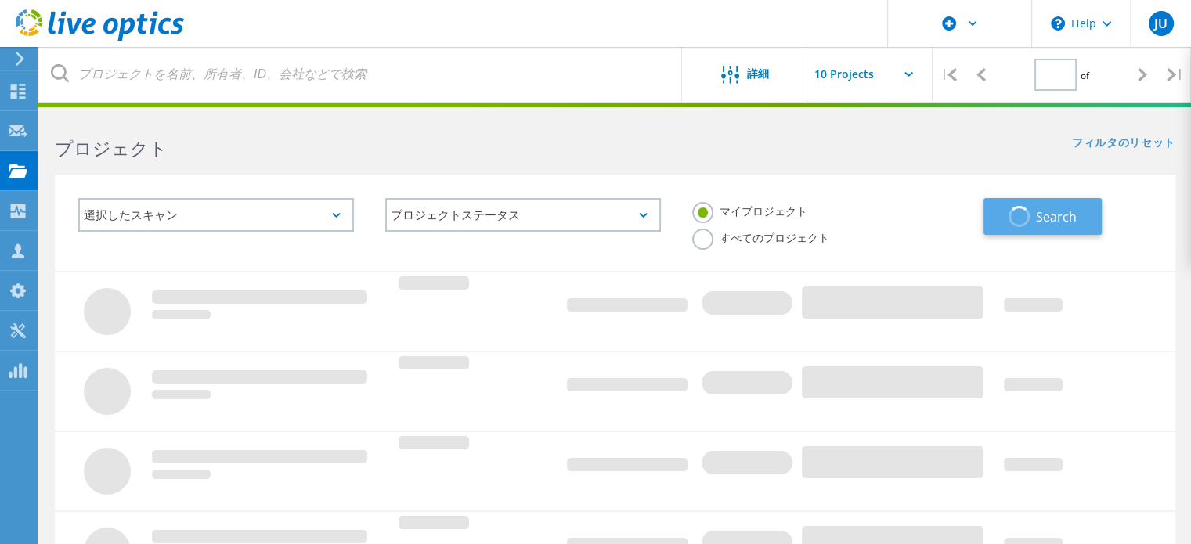
type input "1"
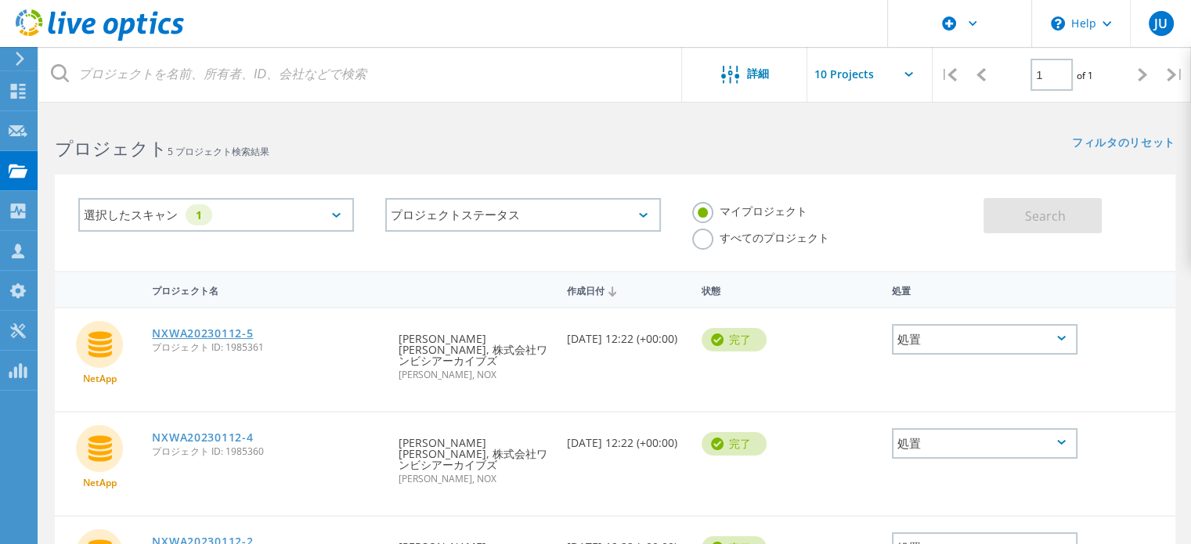
click at [222, 334] on link "NXWA20230112-5" at bounding box center [202, 333] width 101 height 11
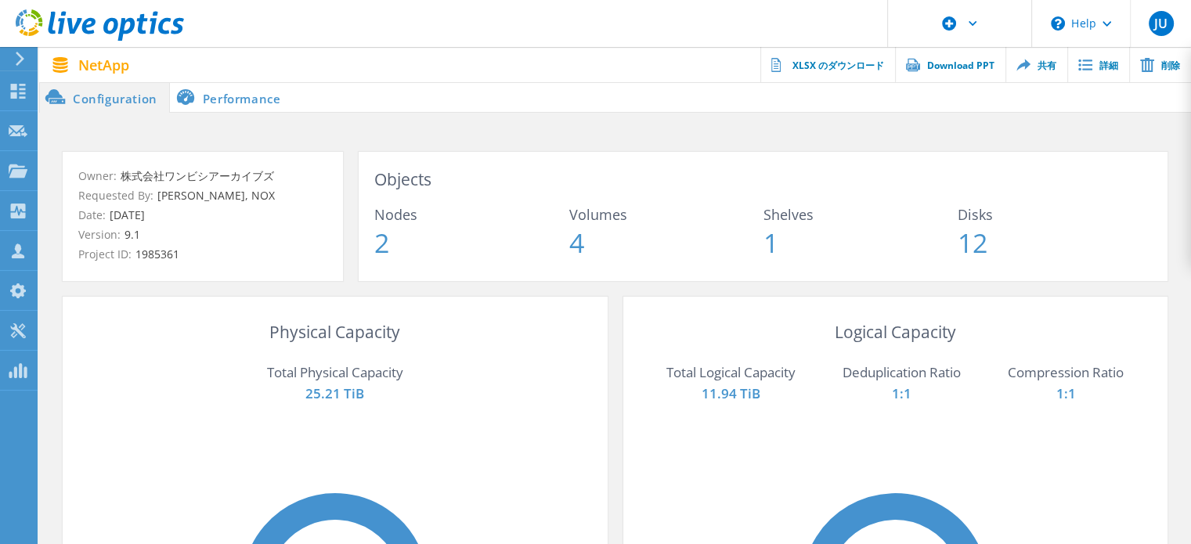
click at [236, 87] on li "Performance" at bounding box center [231, 96] width 123 height 31
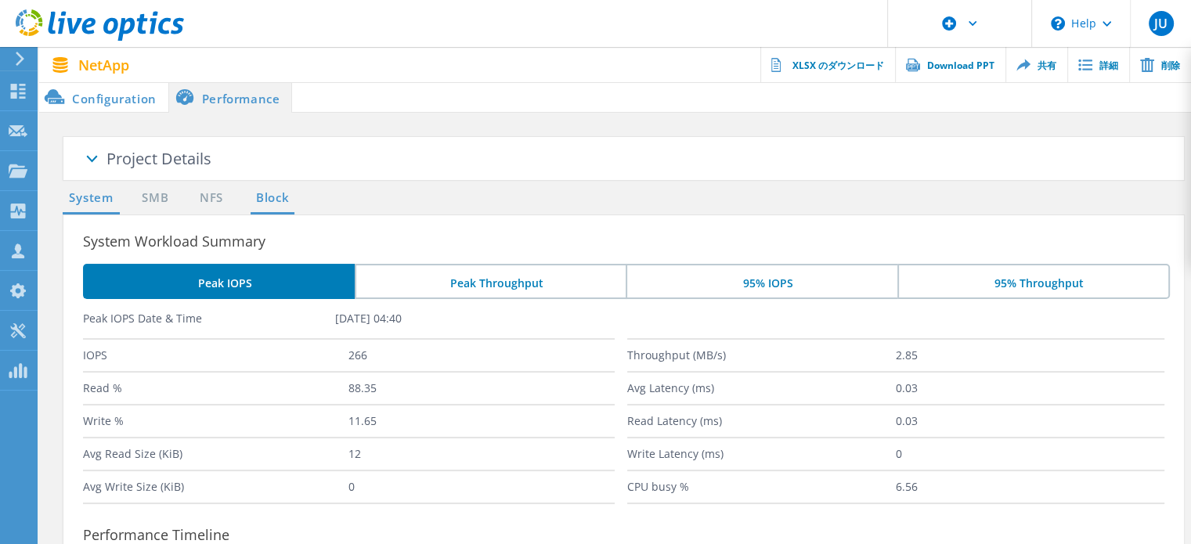
click at [280, 202] on link "Block" at bounding box center [272, 199] width 43 height 20
click at [196, 205] on link "NFS" at bounding box center [211, 199] width 31 height 20
click at [174, 203] on ul "System SMB NFS Block" at bounding box center [181, 202] width 253 height 26
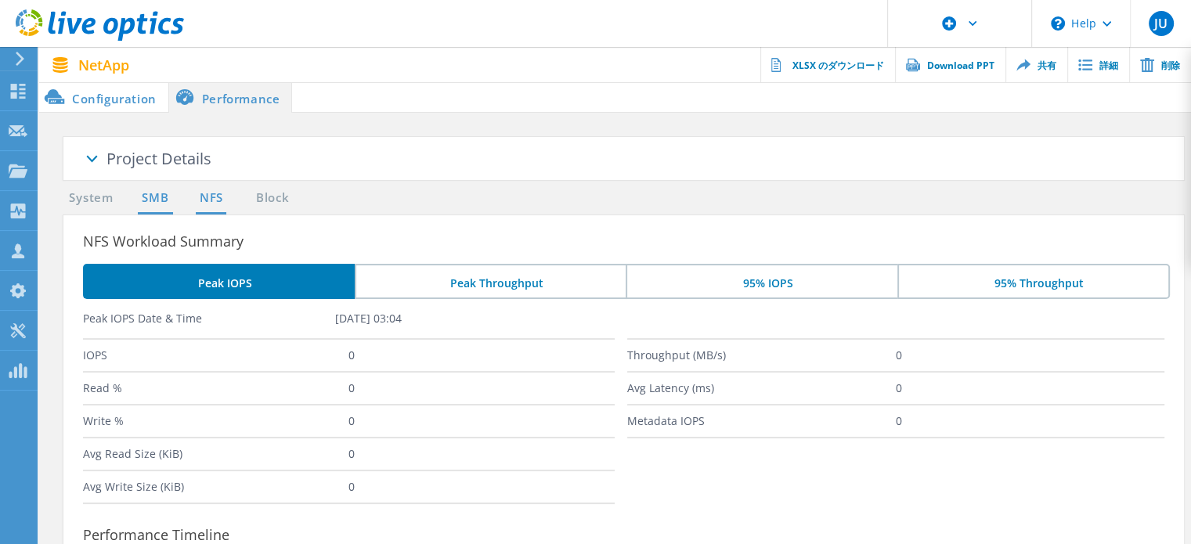
click at [151, 203] on link "SMB" at bounding box center [155, 199] width 34 height 20
click at [106, 203] on link "System" at bounding box center [91, 199] width 57 height 20
click at [122, 94] on li "Configuration" at bounding box center [103, 96] width 129 height 31
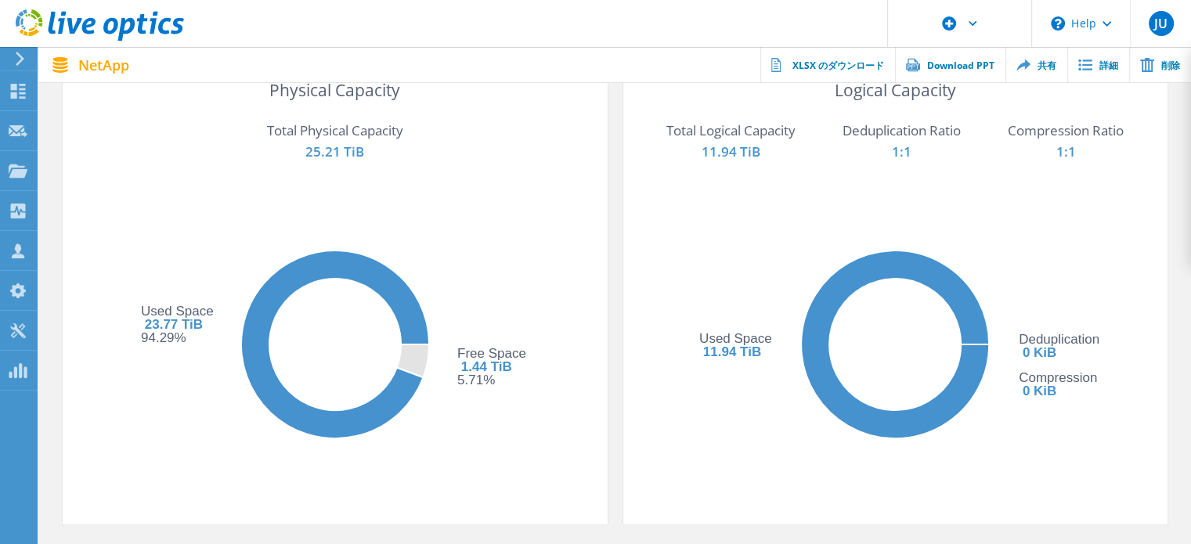
scroll to position [235, 0]
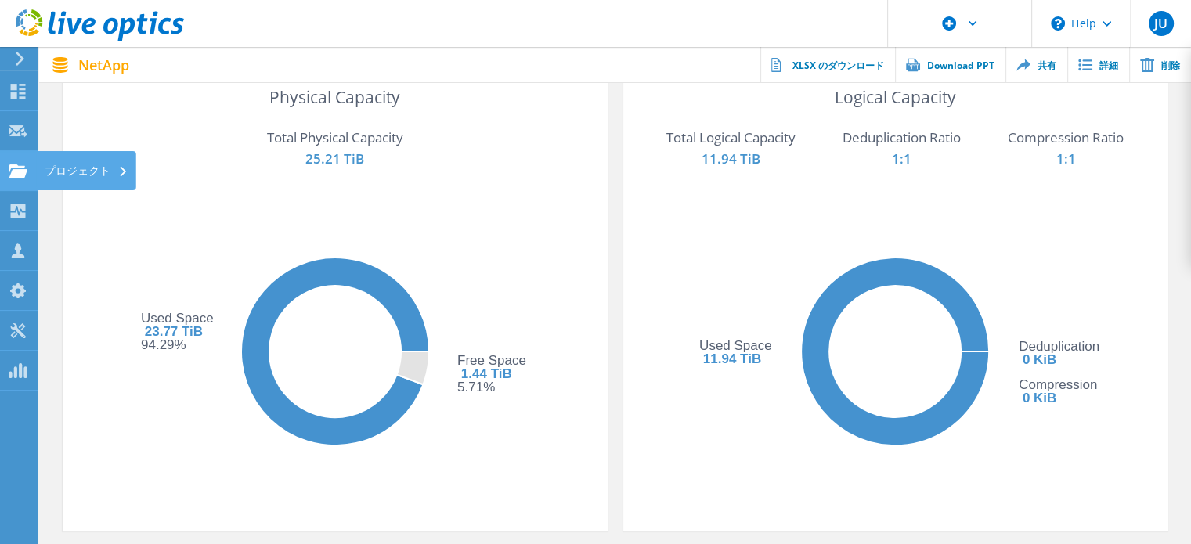
click at [11, 177] on icon at bounding box center [18, 171] width 19 height 15
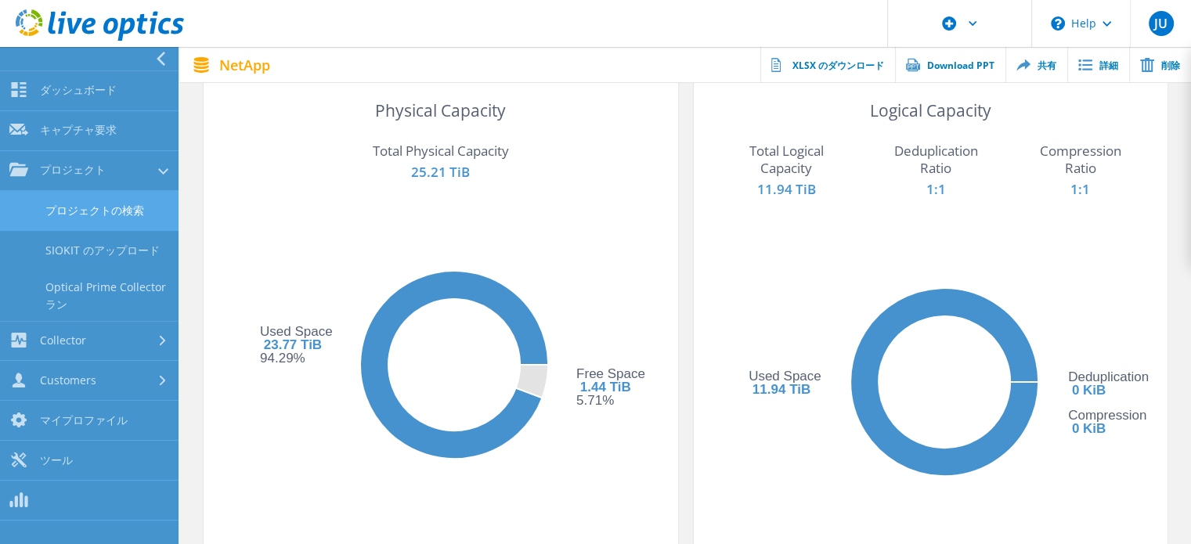
click at [111, 206] on link "プロジェクトの検索" at bounding box center [89, 211] width 179 height 40
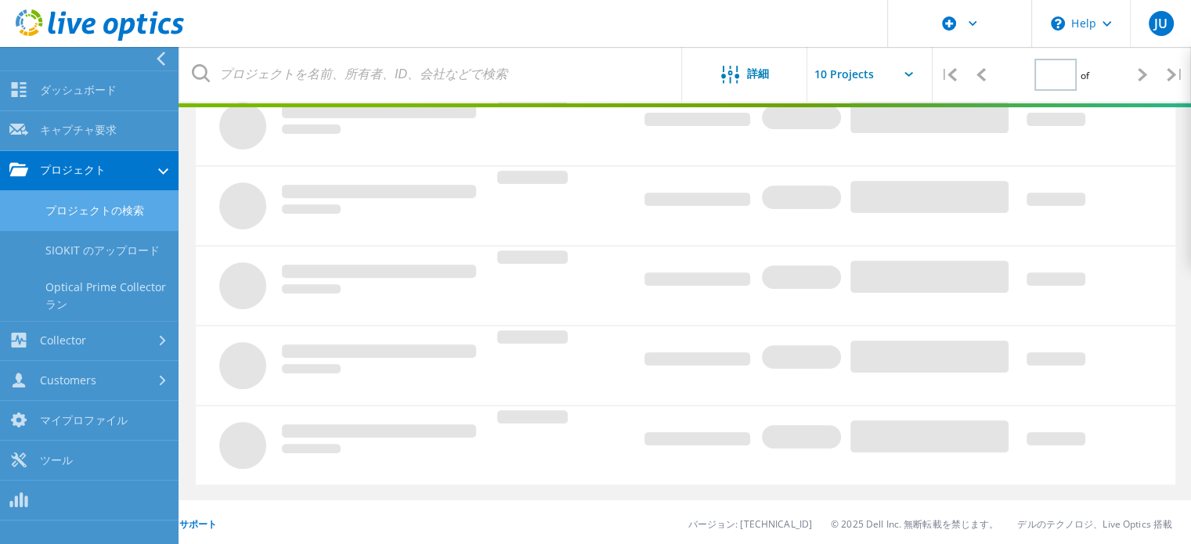
type input "1"
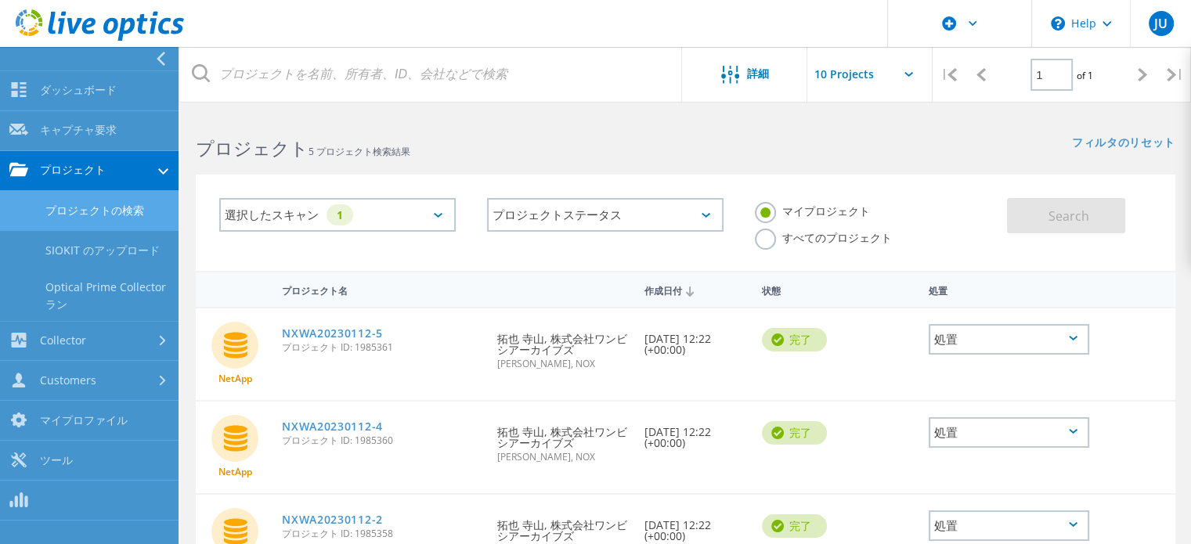
click at [766, 235] on label "すべてのプロジェクト" at bounding box center [823, 236] width 137 height 15
click at [0, 0] on input "すべてのプロジェクト" at bounding box center [0, 0] width 0 height 0
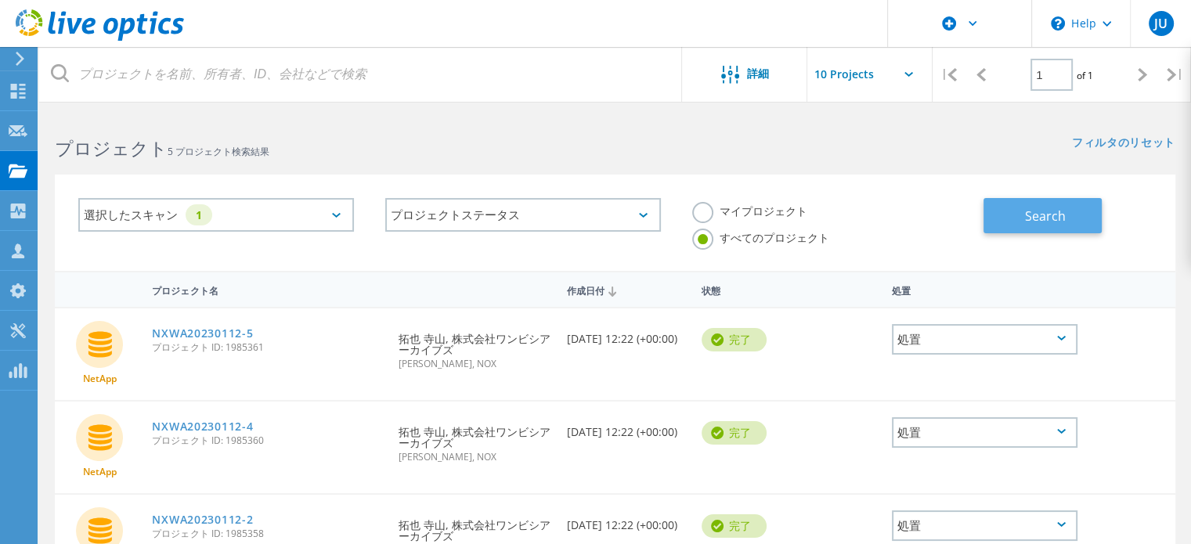
click at [1029, 216] on span "Search" at bounding box center [1045, 216] width 41 height 17
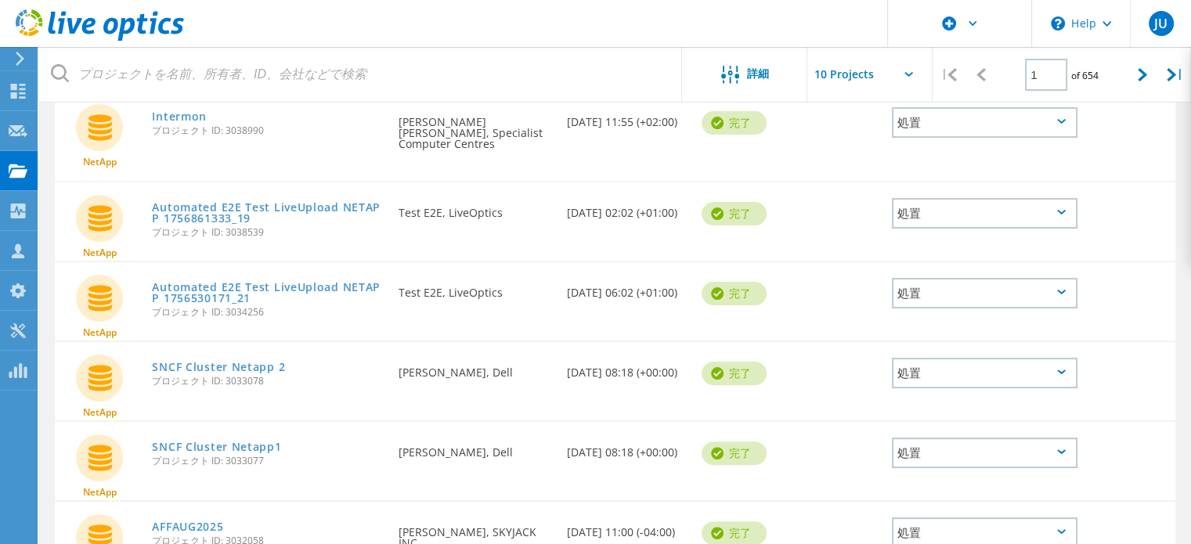
scroll to position [392, 0]
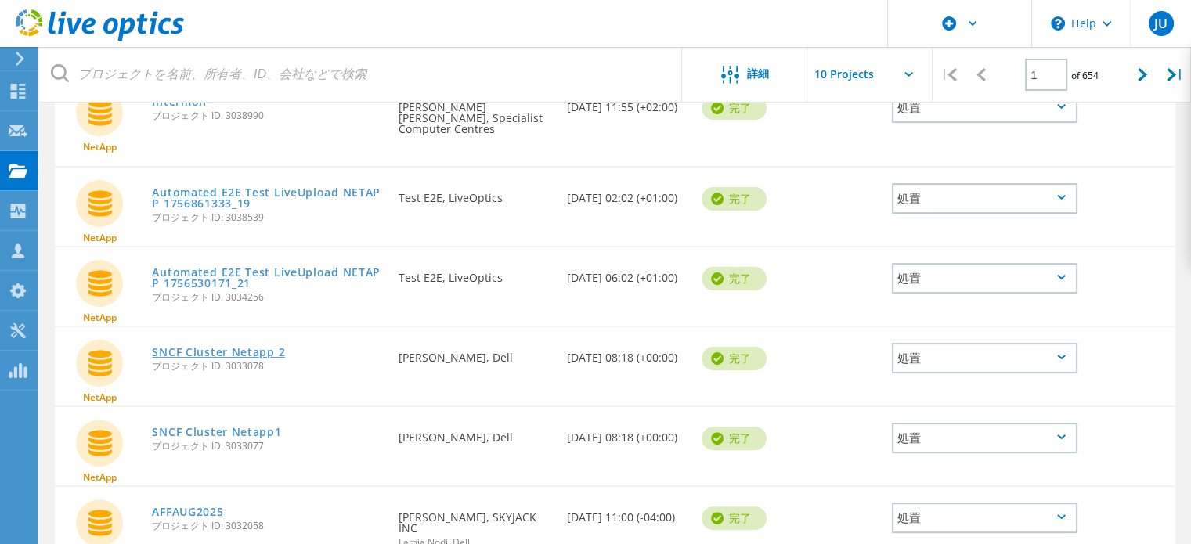
click at [213, 347] on link "SNCF Cluster Netapp 2" at bounding box center [218, 352] width 133 height 11
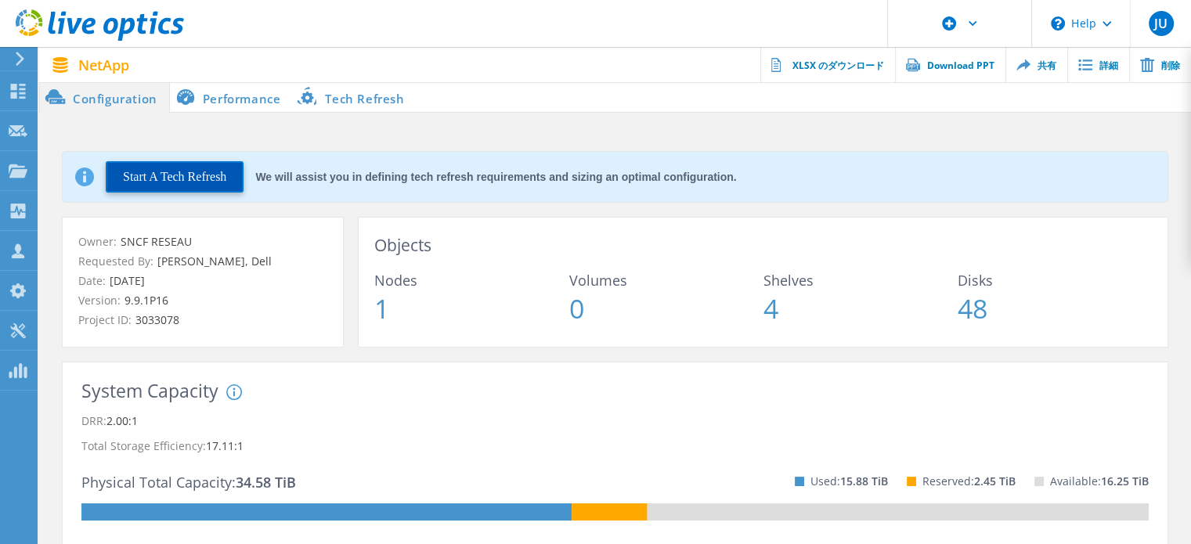
click at [188, 175] on button "Start A Tech Refresh" at bounding box center [175, 176] width 138 height 31
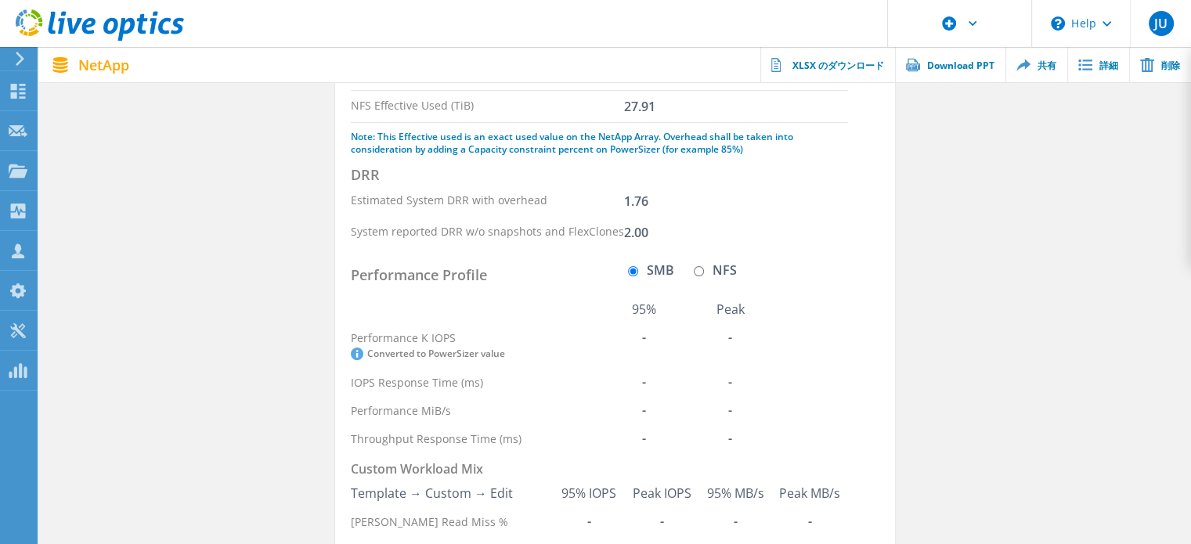
scroll to position [179, 0]
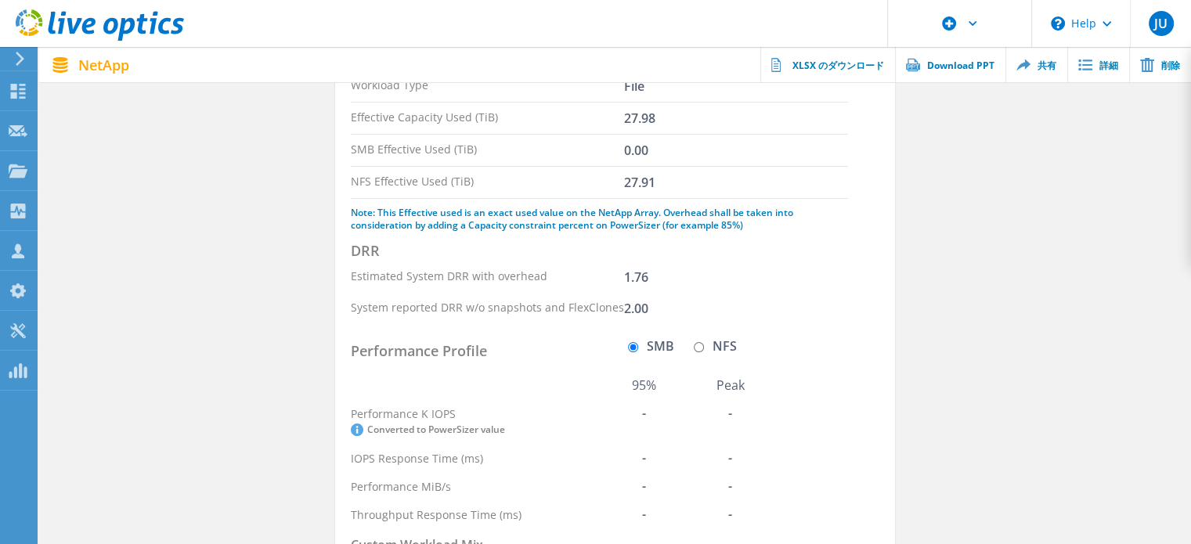
click at [699, 346] on input "NFS" at bounding box center [699, 347] width 10 height 10
radio input "true"
radio input "false"
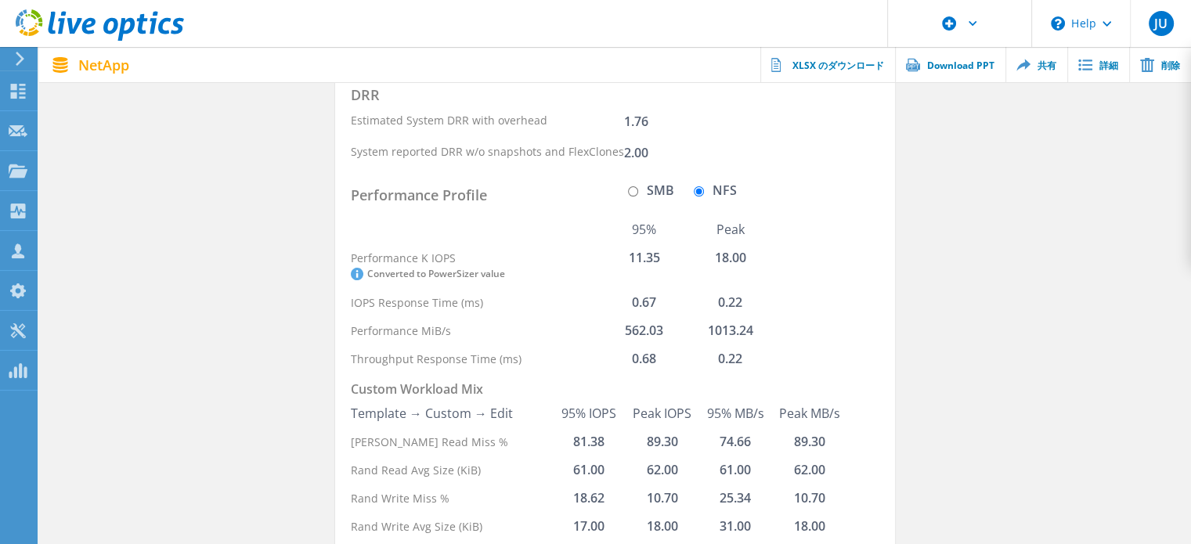
scroll to position [258, 0]
